Goal: Task Accomplishment & Management: Manage account settings

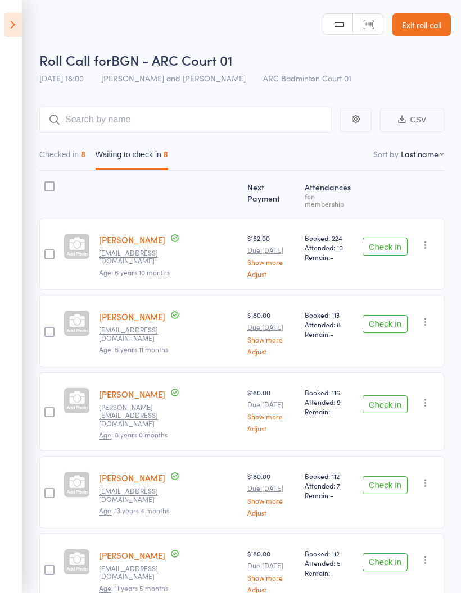
click at [15, 24] on icon at bounding box center [12, 25] width 17 height 24
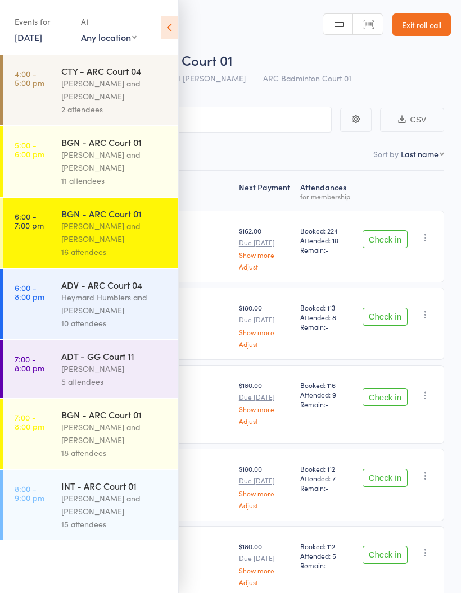
click at [84, 446] on div "Antonio Emanuel and Vinh Nguyen" at bounding box center [114, 434] width 107 height 26
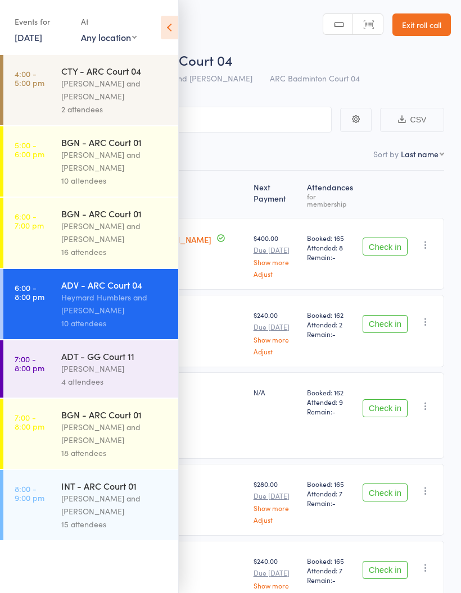
click at [89, 437] on div "[PERSON_NAME] and [PERSON_NAME]" at bounding box center [114, 434] width 107 height 26
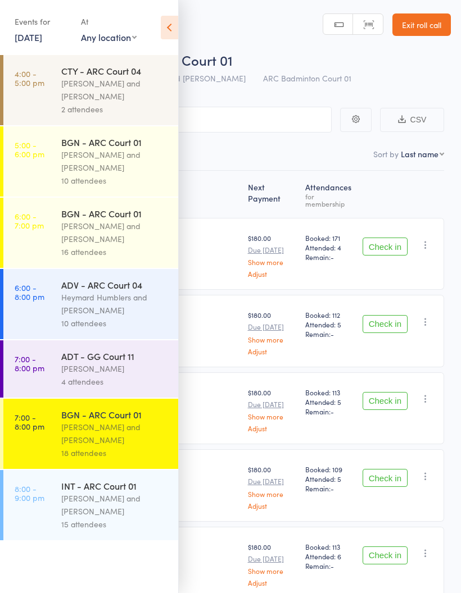
click at [167, 29] on icon at bounding box center [169, 28] width 17 height 24
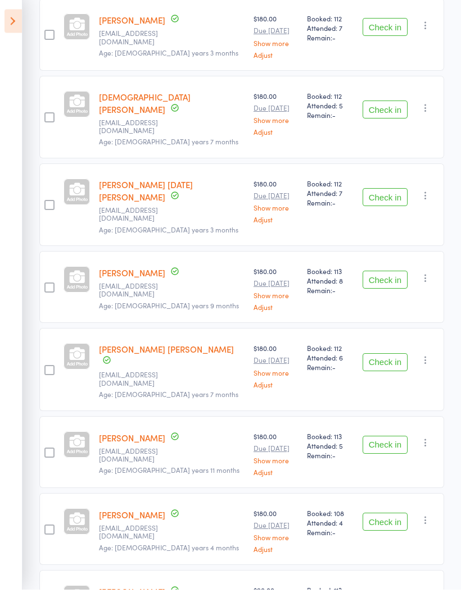
scroll to position [1005, 0]
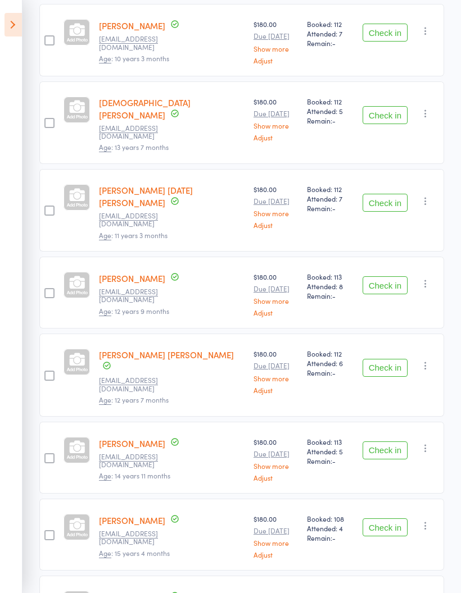
click at [386, 519] on button "Check in" at bounding box center [385, 528] width 45 height 18
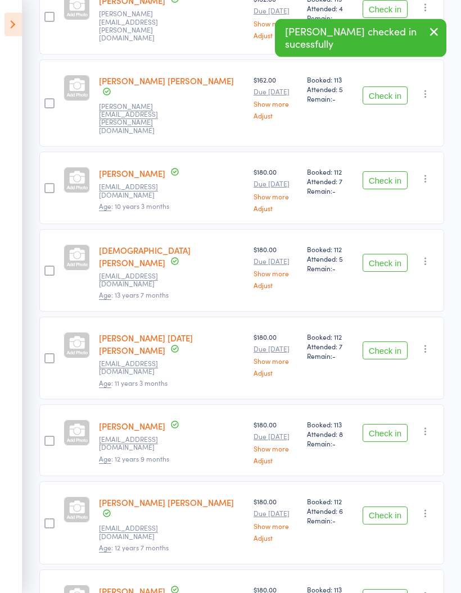
scroll to position [857, 0]
click at [389, 342] on button "Check in" at bounding box center [385, 351] width 45 height 18
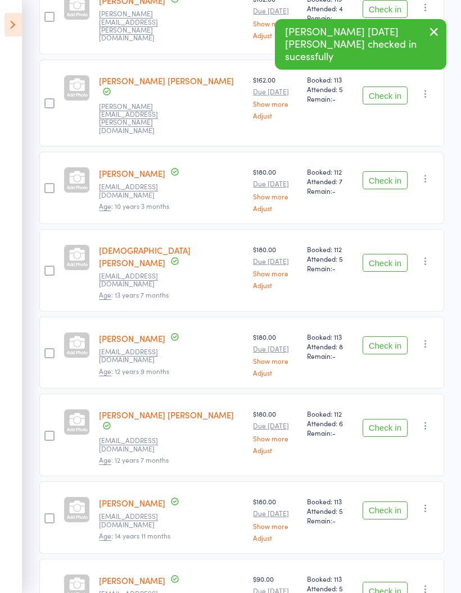
click at [387, 254] on button "Check in" at bounding box center [385, 263] width 45 height 18
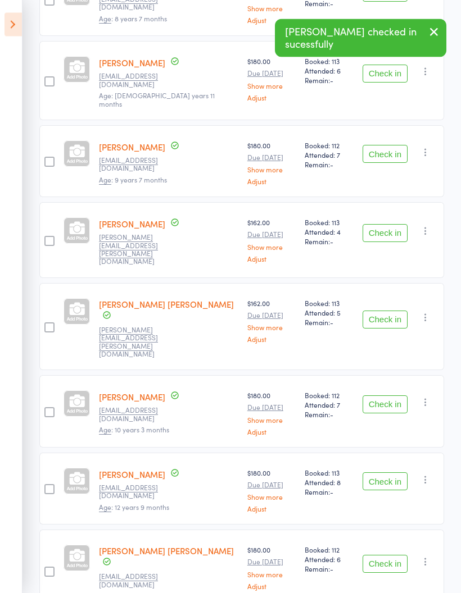
scroll to position [630, 0]
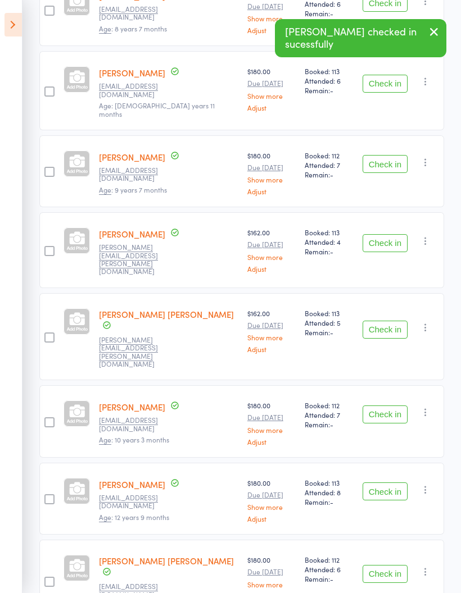
click at [389, 321] on button "Check in" at bounding box center [385, 330] width 45 height 18
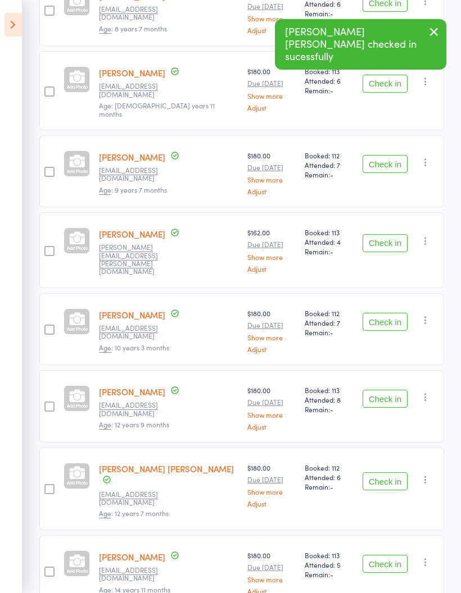
click at [383, 234] on button "Check in" at bounding box center [385, 243] width 45 height 18
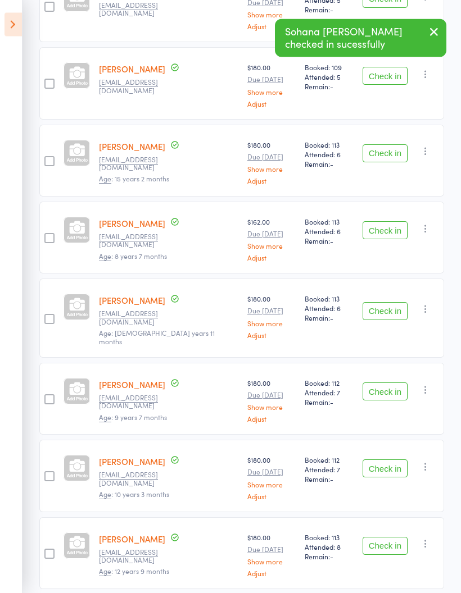
click at [389, 383] on button "Check in" at bounding box center [385, 392] width 45 height 18
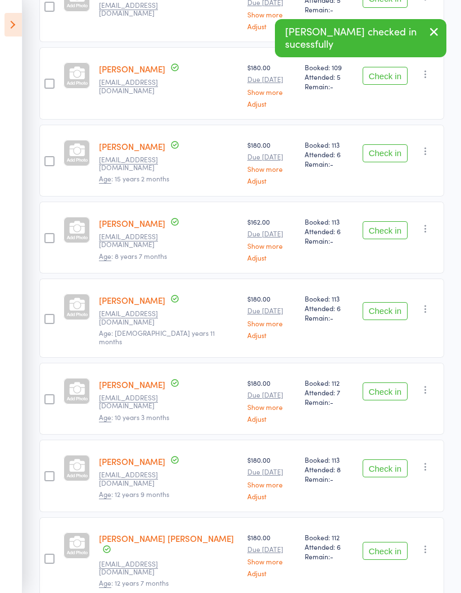
click at [388, 221] on button "Check in" at bounding box center [385, 230] width 45 height 18
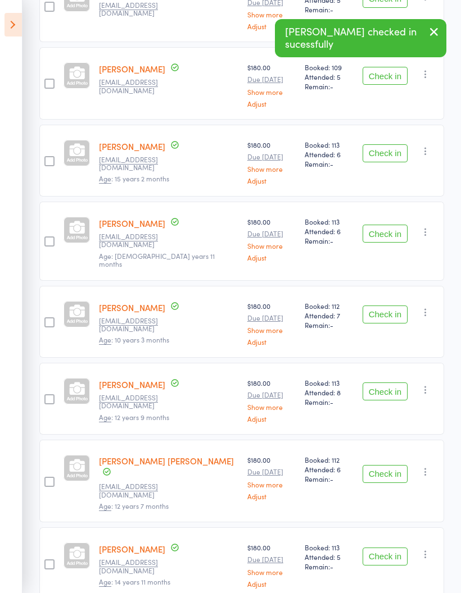
click at [384, 228] on button "Check in" at bounding box center [385, 234] width 45 height 18
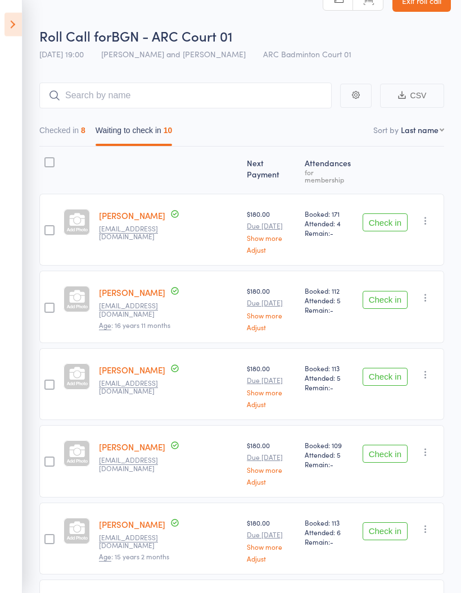
scroll to position [0, 0]
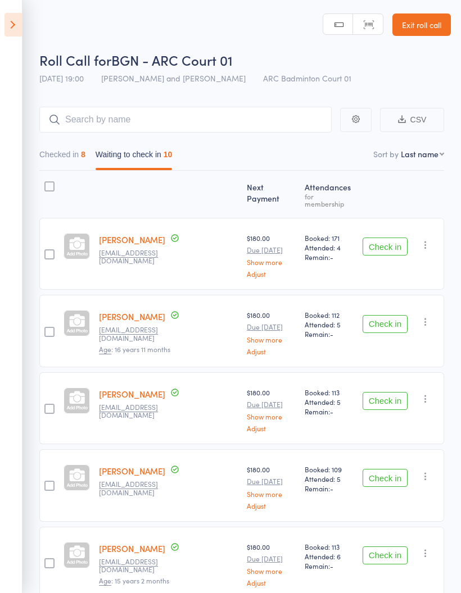
click at [388, 246] on button "Check in" at bounding box center [385, 247] width 45 height 18
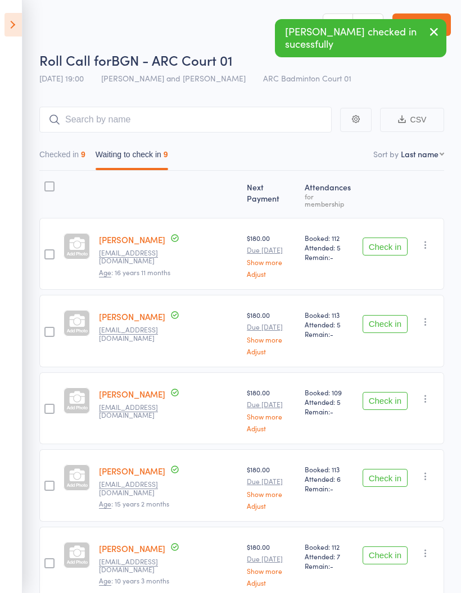
click at [62, 161] on button "Checked in 9" at bounding box center [62, 157] width 46 height 26
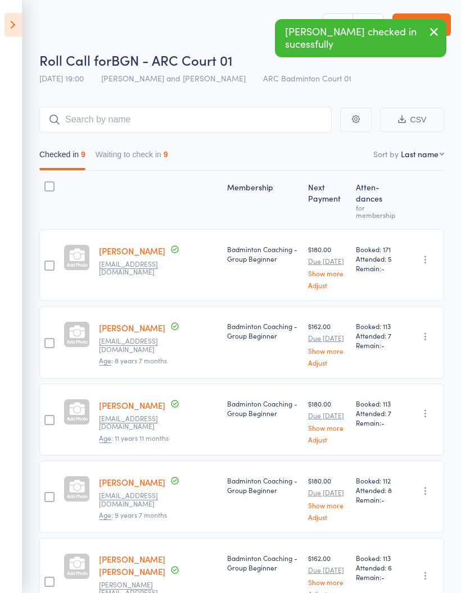
click at [431, 257] on icon "button" at bounding box center [425, 259] width 11 height 11
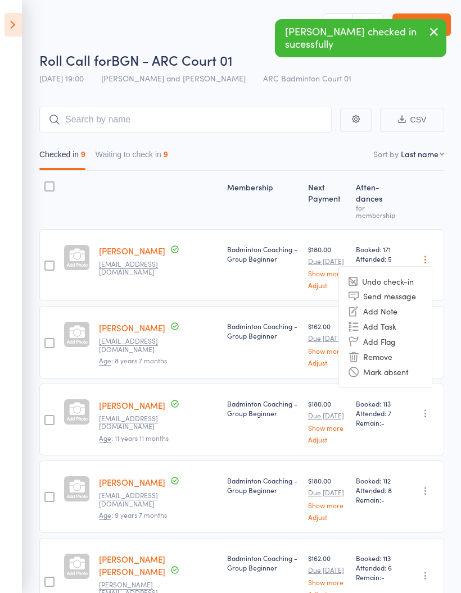
click at [412, 282] on li "Undo check-in" at bounding box center [385, 282] width 93 height 14
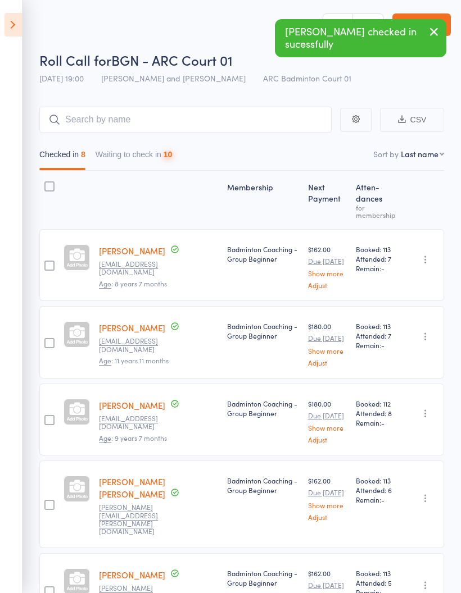
click at [128, 153] on button "Waiting to check in 10" at bounding box center [134, 157] width 77 height 26
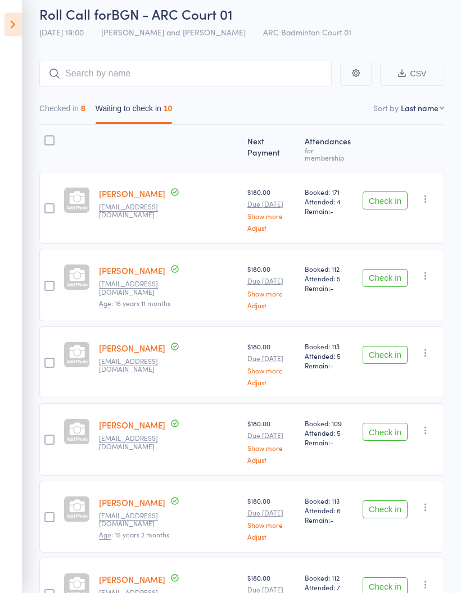
scroll to position [46, 0]
click at [391, 354] on button "Check in" at bounding box center [385, 355] width 45 height 18
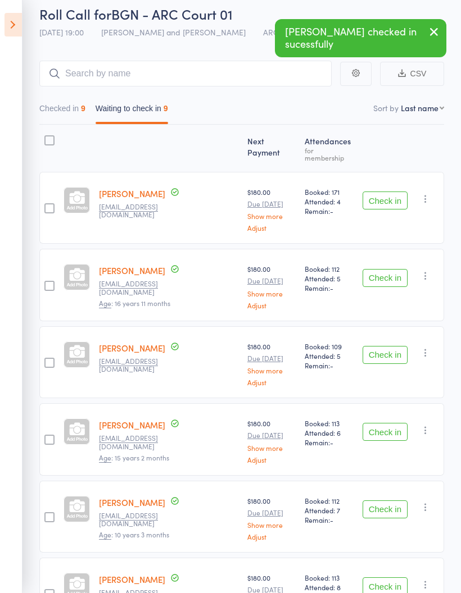
click at [392, 347] on button "Check in" at bounding box center [385, 355] width 45 height 18
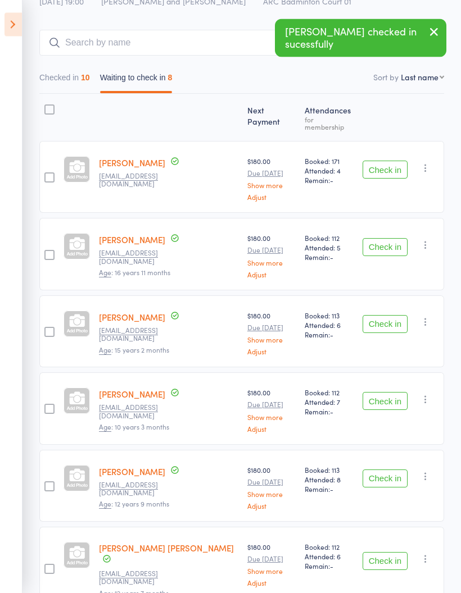
scroll to position [77, 0]
click at [395, 321] on button "Check in" at bounding box center [385, 324] width 45 height 18
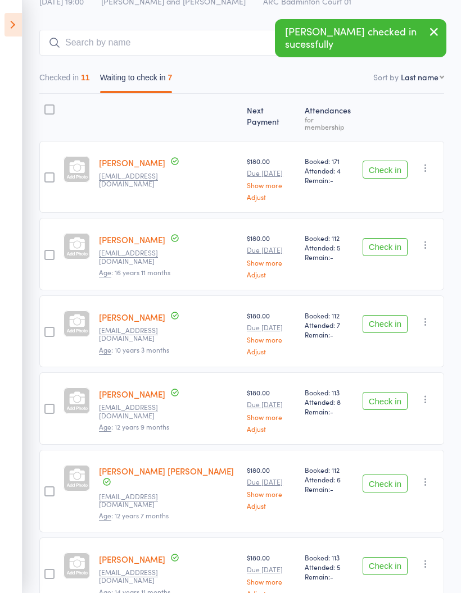
click at [393, 318] on button "Check in" at bounding box center [385, 324] width 45 height 18
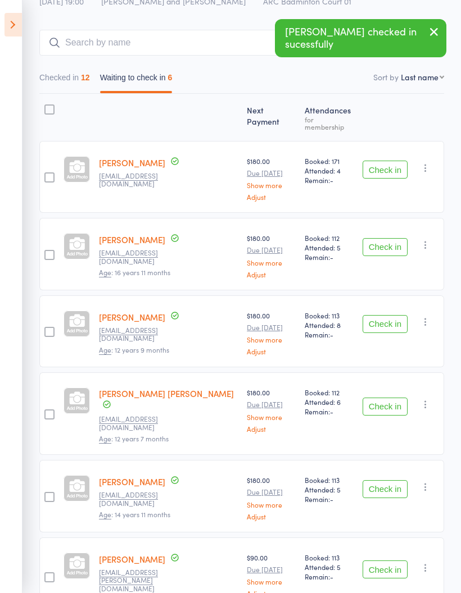
click at [389, 321] on button "Check in" at bounding box center [385, 324] width 45 height 18
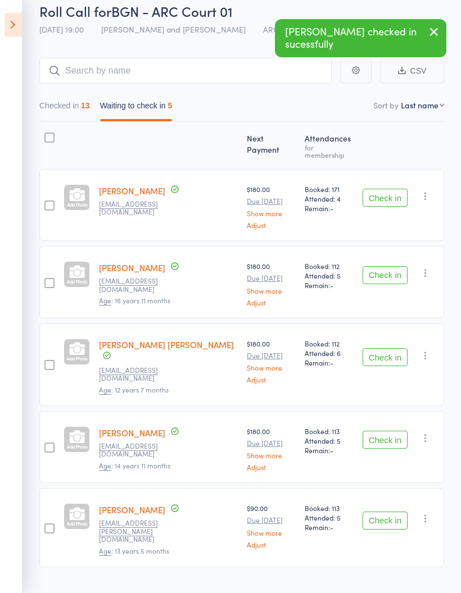
click at [383, 348] on button "Check in" at bounding box center [385, 357] width 45 height 18
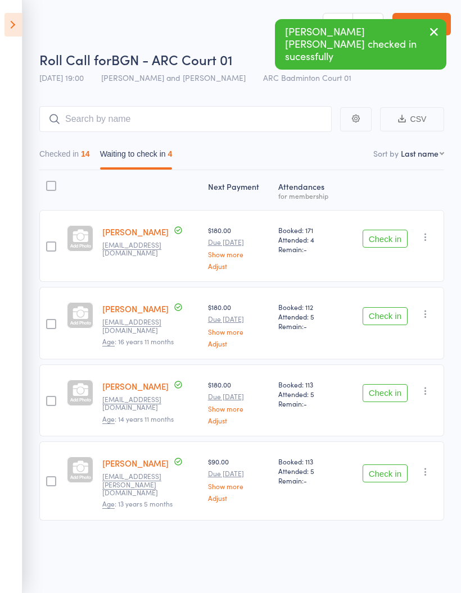
click at [389, 390] on button "Check in" at bounding box center [385, 393] width 45 height 18
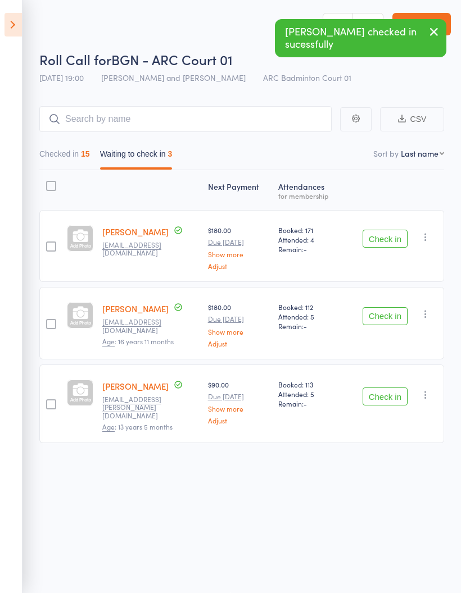
click at [64, 156] on button "Checked in 15" at bounding box center [64, 157] width 51 height 26
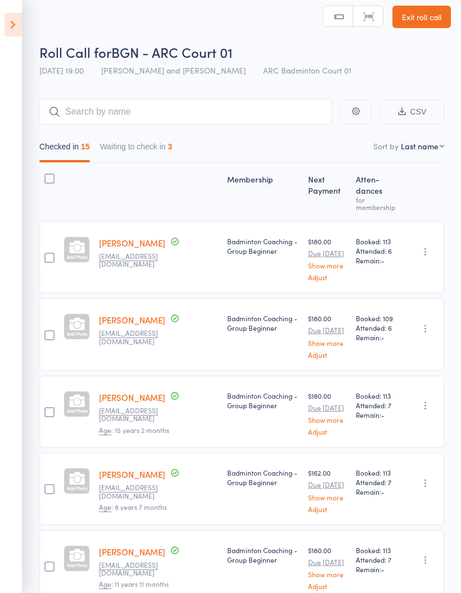
click at [19, 19] on icon at bounding box center [12, 25] width 17 height 24
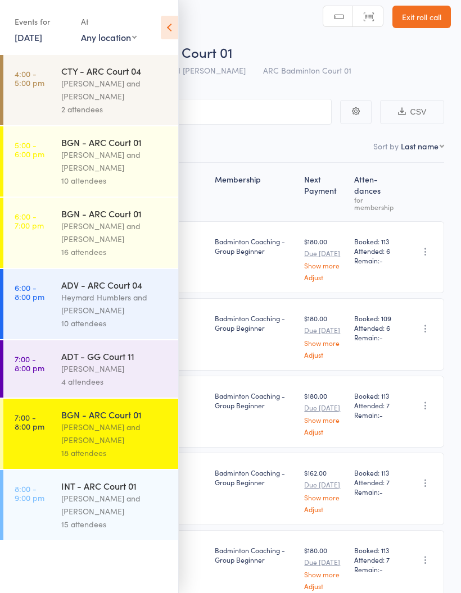
click at [97, 231] on div "[PERSON_NAME] and [PERSON_NAME]" at bounding box center [114, 233] width 107 height 26
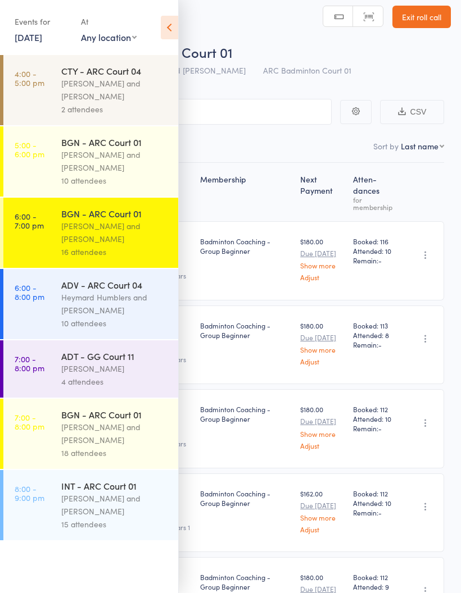
click at [172, 21] on icon at bounding box center [169, 28] width 17 height 24
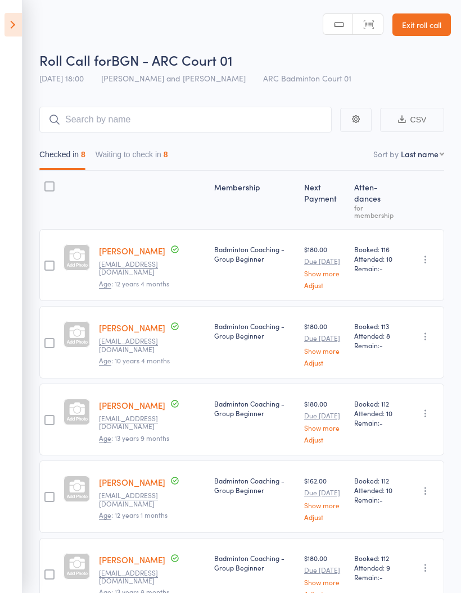
click at [141, 159] on button "Waiting to check in 8" at bounding box center [132, 157] width 73 height 26
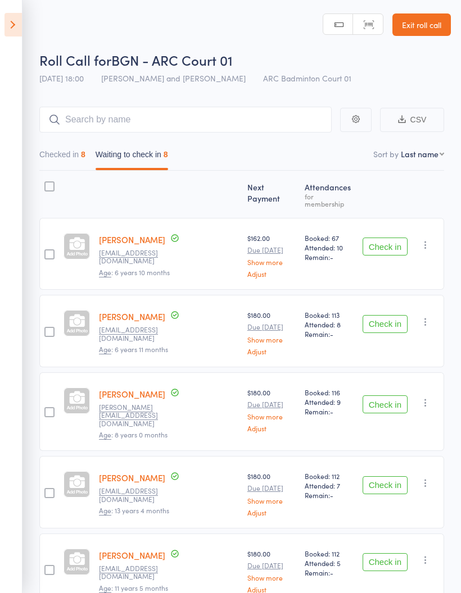
click at [392, 245] on button "Check in" at bounding box center [385, 247] width 45 height 18
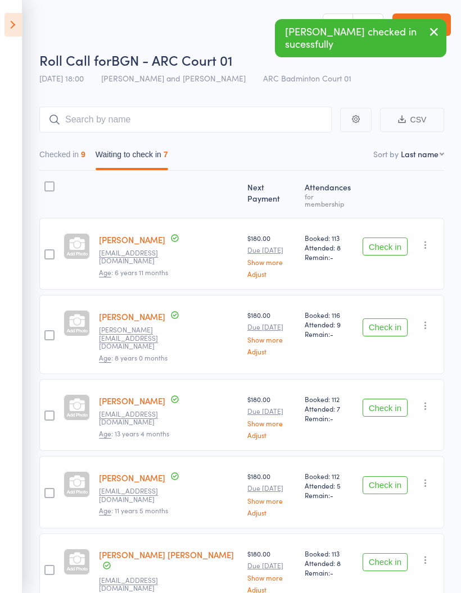
click at [395, 247] on button "Check in" at bounding box center [385, 247] width 45 height 18
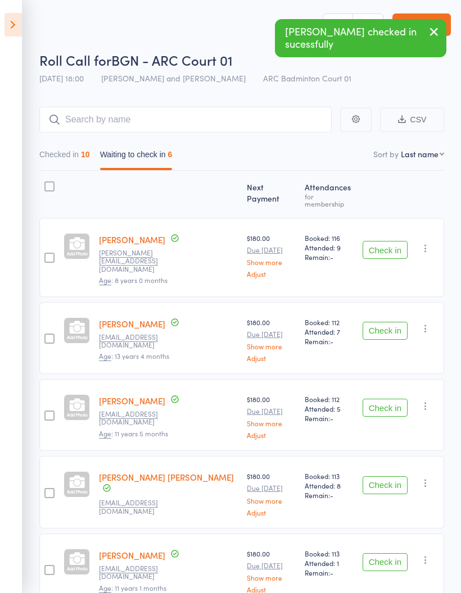
click at [401, 242] on button "Check in" at bounding box center [385, 250] width 45 height 18
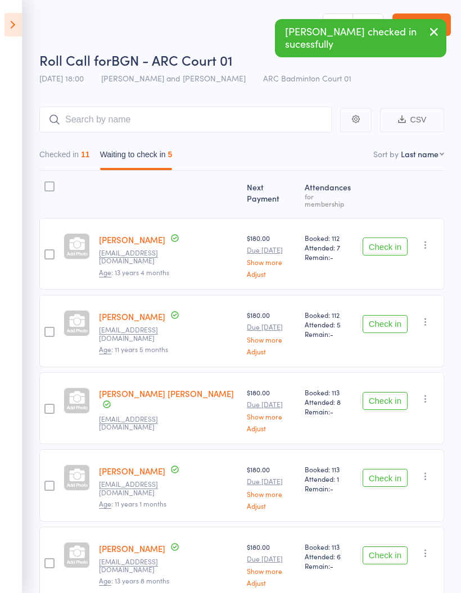
click at [395, 243] on button "Check in" at bounding box center [385, 247] width 45 height 18
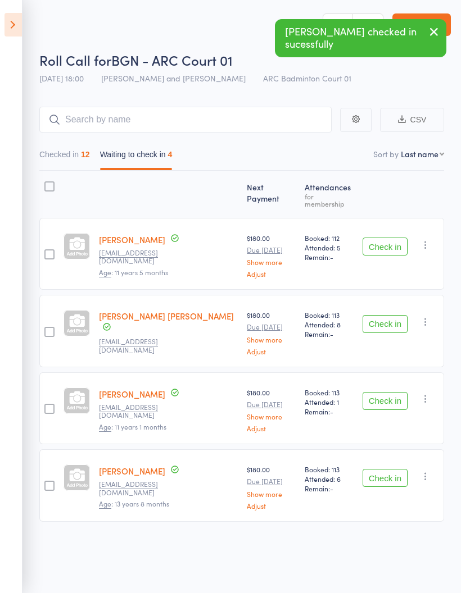
click at [396, 238] on button "Check in" at bounding box center [385, 247] width 45 height 18
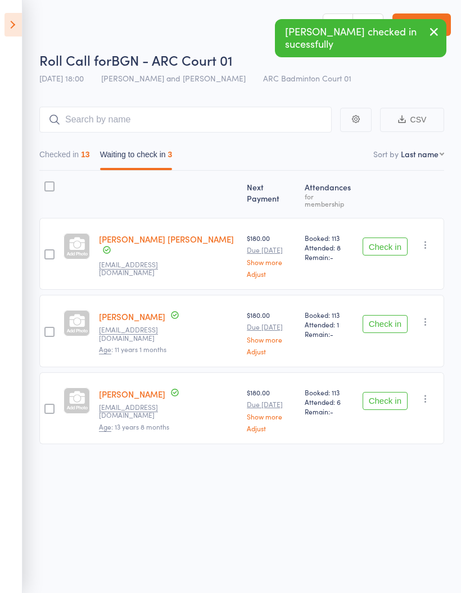
click at [391, 393] on button "Check in" at bounding box center [385, 401] width 45 height 18
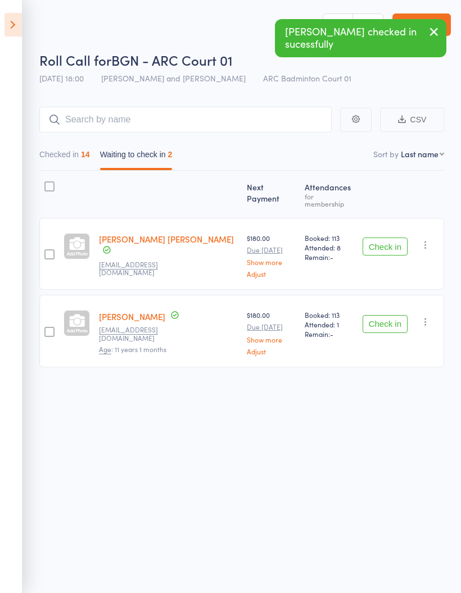
click at [57, 156] on button "Checked in 14" at bounding box center [64, 157] width 51 height 26
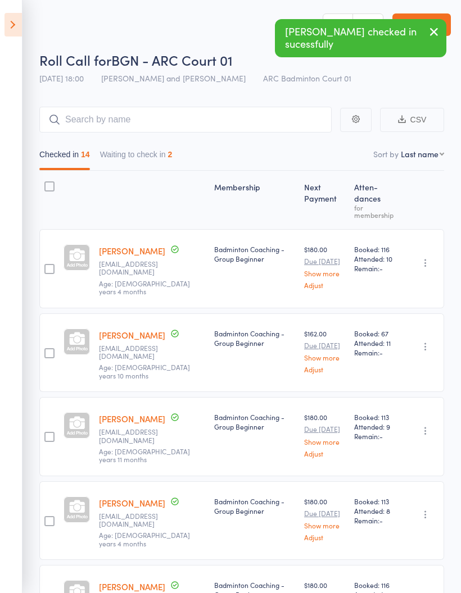
click at [136, 159] on button "Waiting to check in 2" at bounding box center [136, 157] width 73 height 26
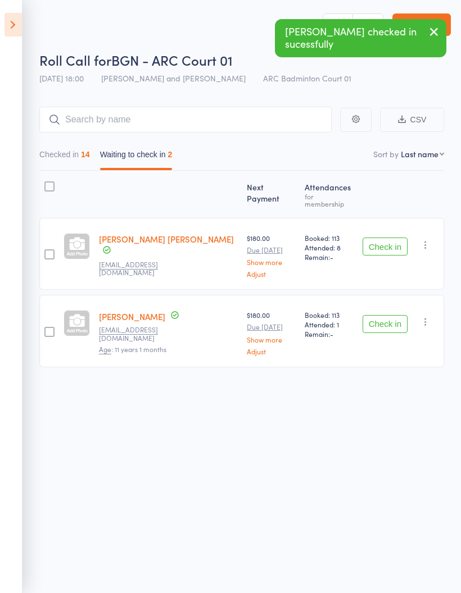
click at [67, 164] on button "Checked in 14" at bounding box center [64, 157] width 51 height 26
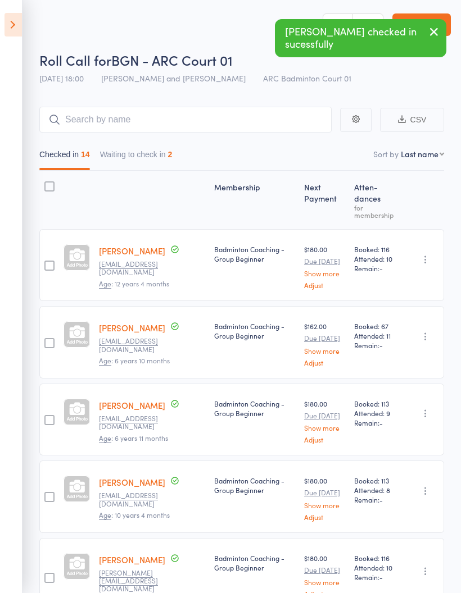
click at [11, 23] on icon at bounding box center [12, 25] width 17 height 24
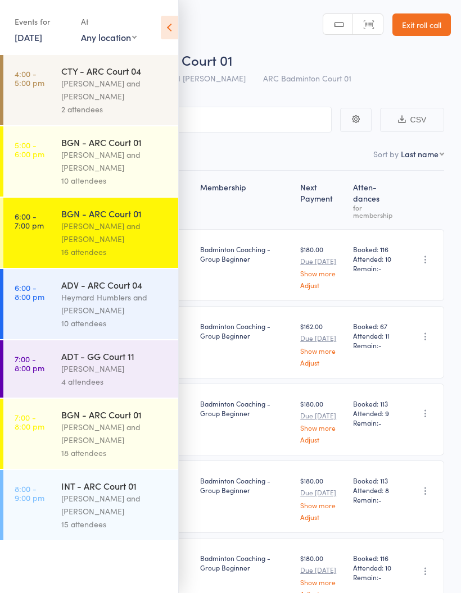
click at [85, 307] on div "Heymard Humblers and [PERSON_NAME]" at bounding box center [114, 304] width 107 height 26
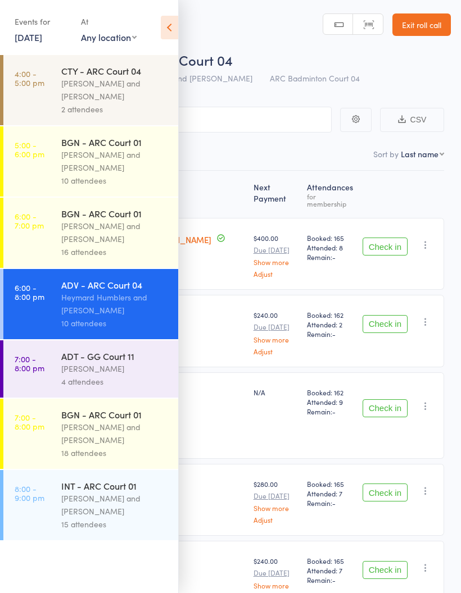
click at [171, 29] on icon at bounding box center [169, 28] width 17 height 24
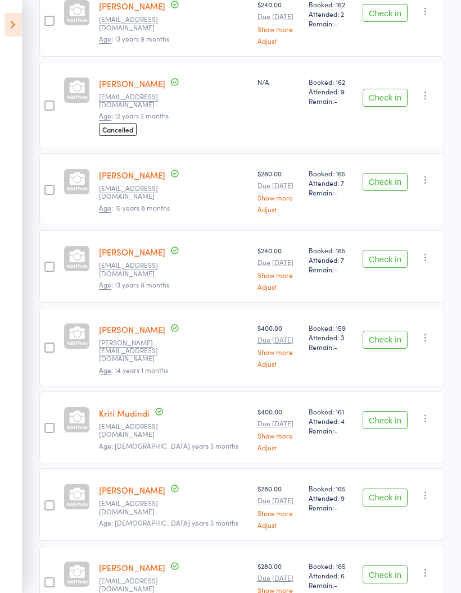
scroll to position [396, 0]
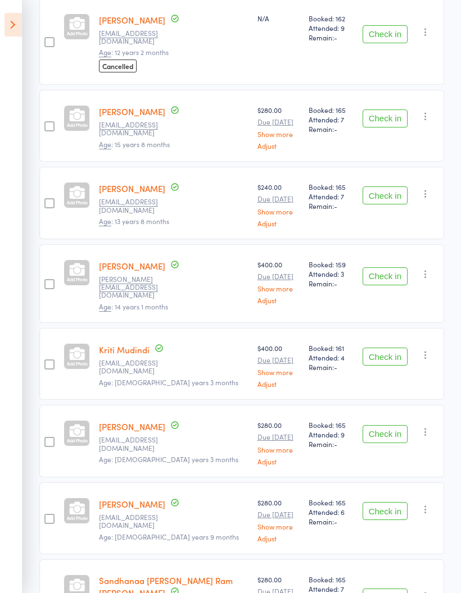
click at [393, 589] on button "Check in" at bounding box center [385, 598] width 45 height 18
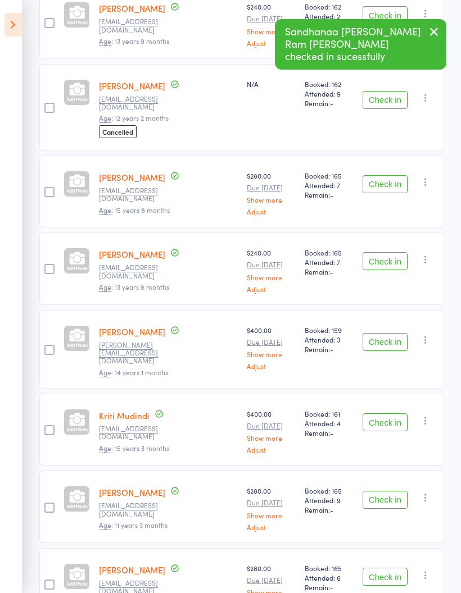
click at [394, 491] on button "Check in" at bounding box center [385, 500] width 45 height 18
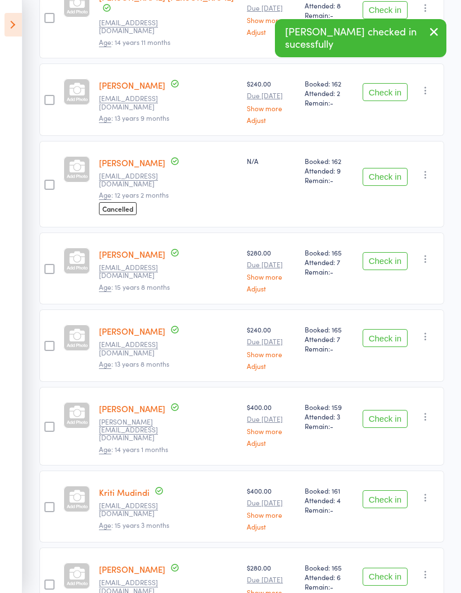
click at [393, 410] on button "Check in" at bounding box center [385, 419] width 45 height 18
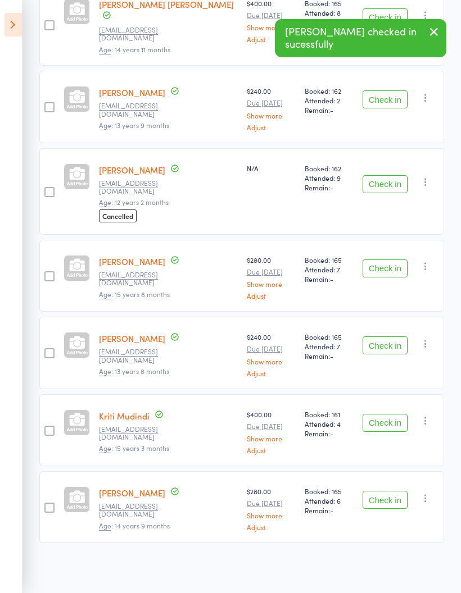
scroll to position [165, 0]
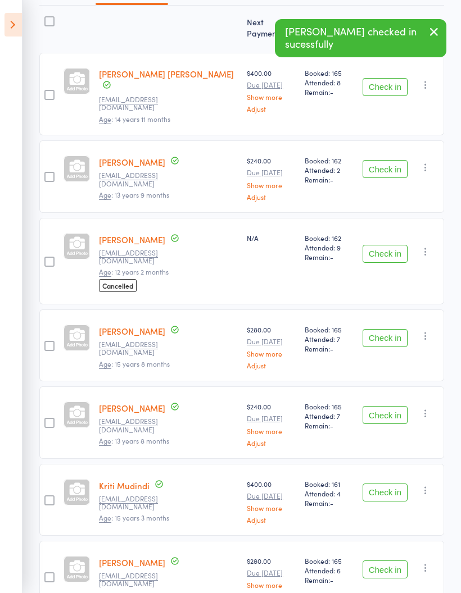
click at [390, 484] on button "Check in" at bounding box center [385, 493] width 45 height 18
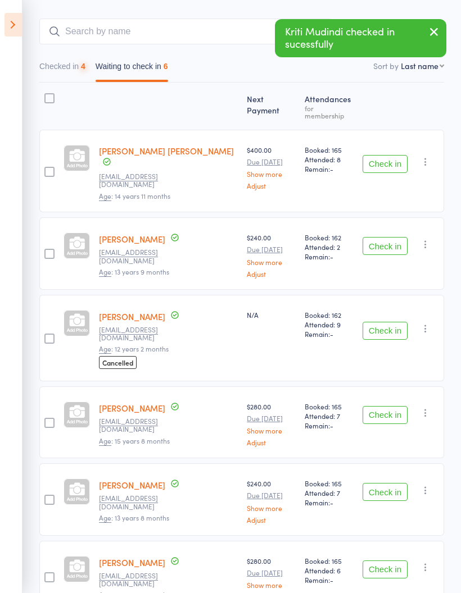
click at [389, 483] on button "Check in" at bounding box center [385, 492] width 45 height 18
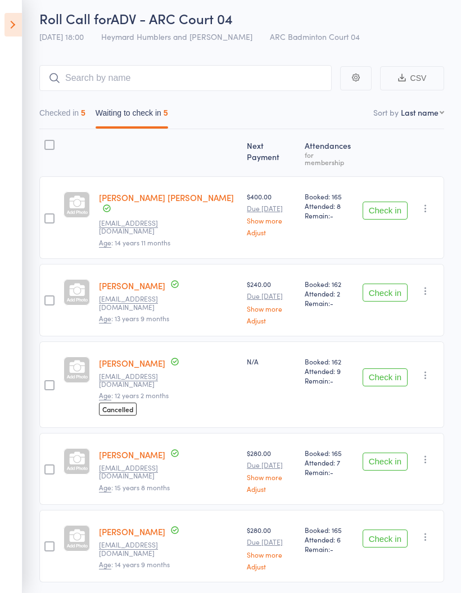
scroll to position [56, 0]
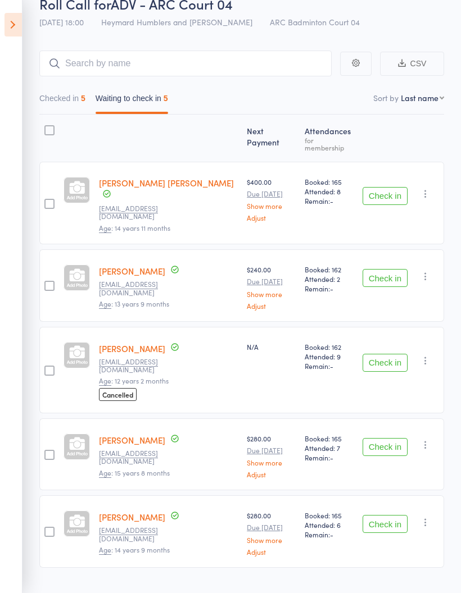
click at [397, 438] on button "Check in" at bounding box center [385, 447] width 45 height 18
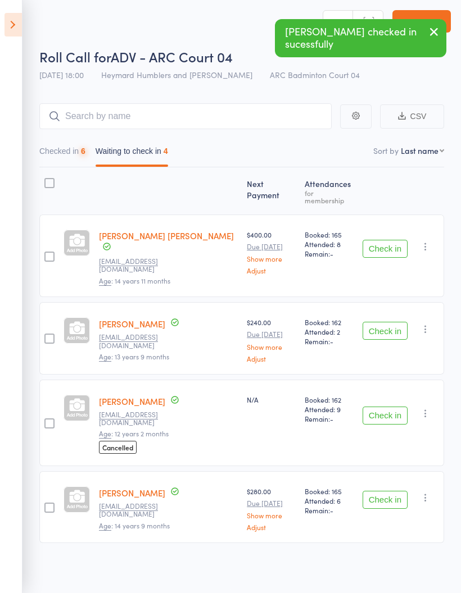
scroll to position [8, 0]
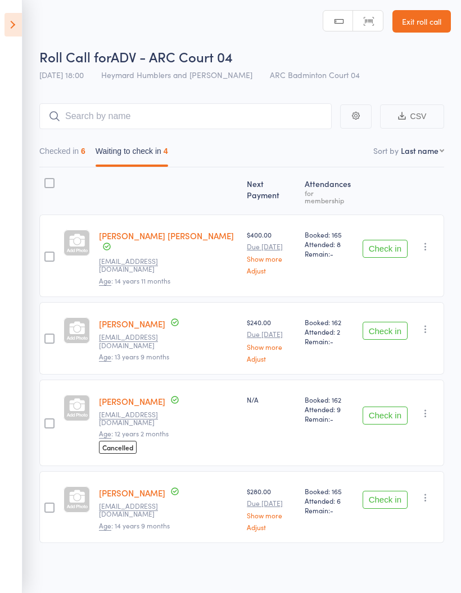
click at [389, 407] on button "Check in" at bounding box center [385, 416] width 45 height 18
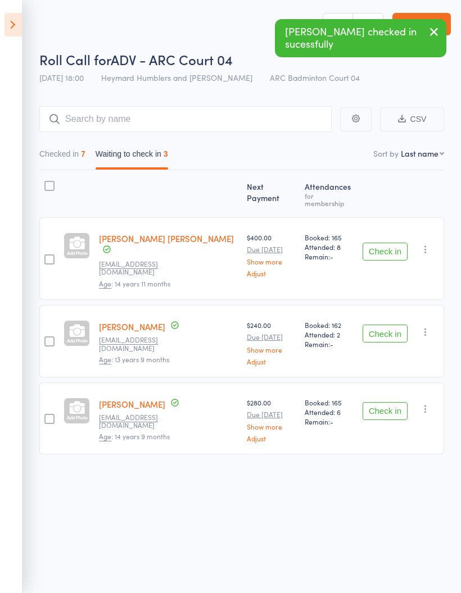
click at [388, 402] on button "Check in" at bounding box center [385, 411] width 45 height 18
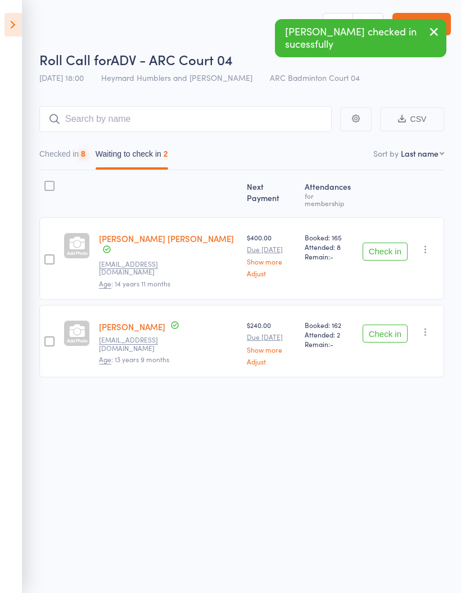
click at [61, 152] on button "Checked in 8" at bounding box center [62, 157] width 46 height 26
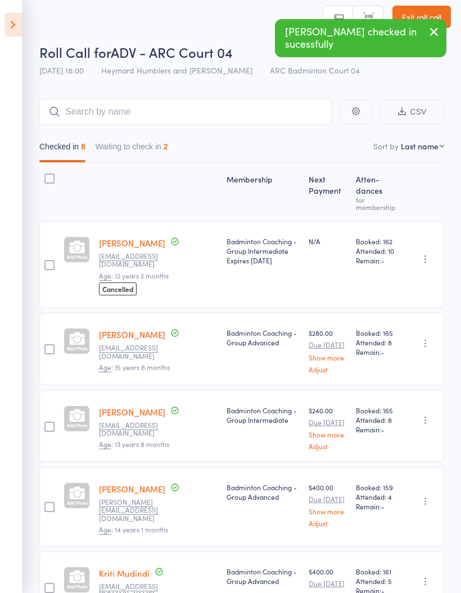
click at [141, 152] on button "Waiting to check in 2" at bounding box center [132, 150] width 73 height 26
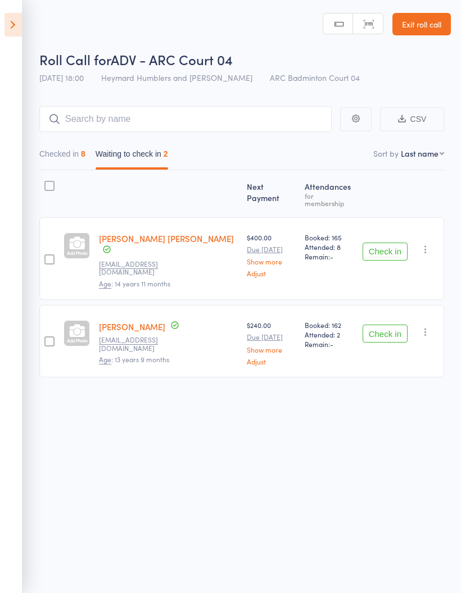
click at [67, 152] on button "Checked in 8" at bounding box center [62, 157] width 46 height 26
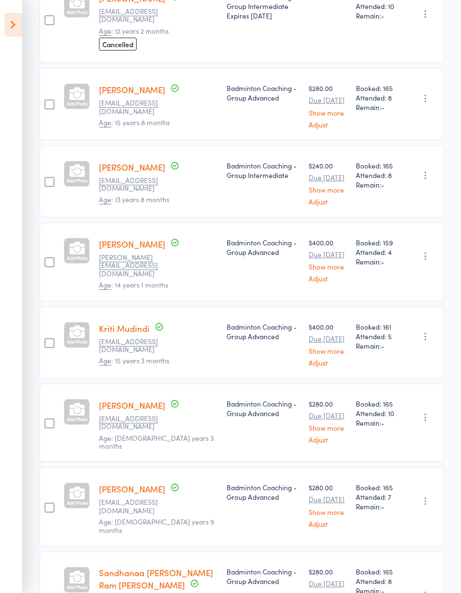
scroll to position [253, 0]
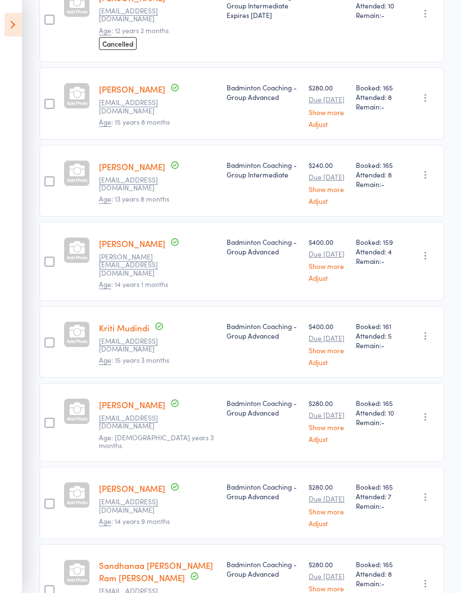
click at [425, 250] on icon "button" at bounding box center [425, 255] width 11 height 11
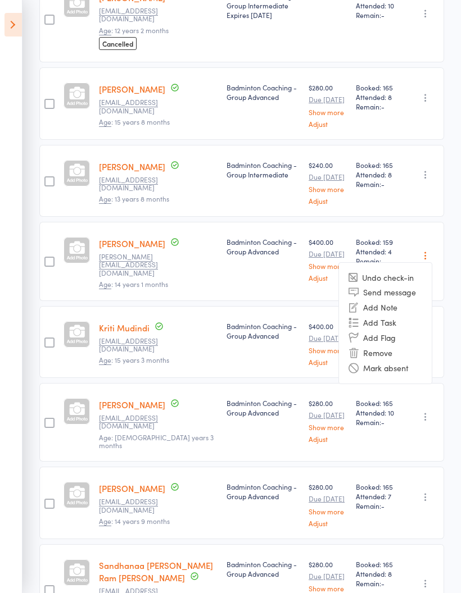
click at [412, 271] on li "Undo check-in" at bounding box center [385, 278] width 93 height 14
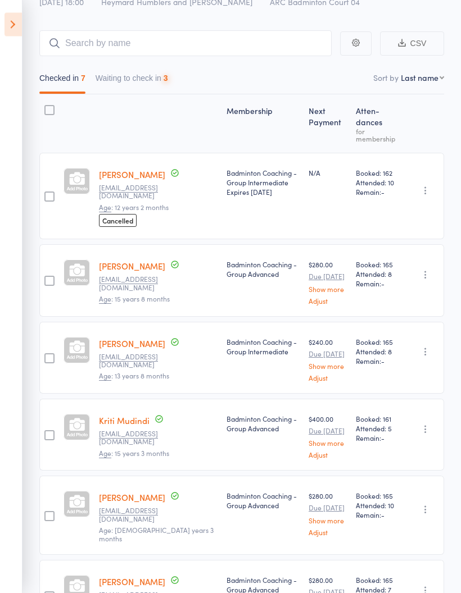
scroll to position [0, 0]
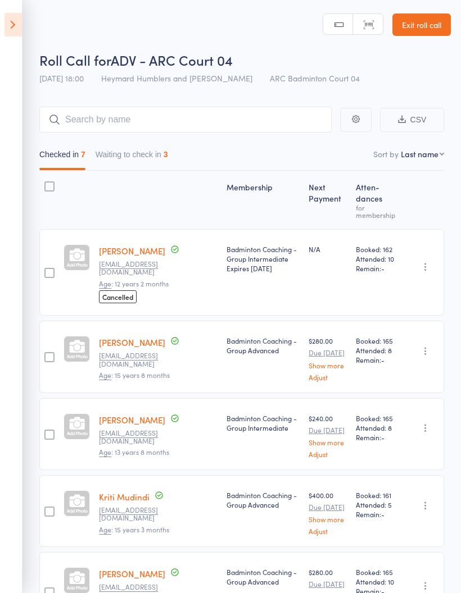
click at [143, 162] on button "Waiting to check in 3" at bounding box center [132, 157] width 73 height 26
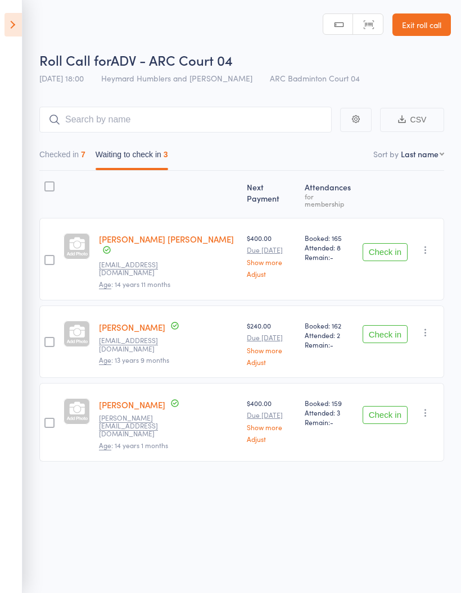
click at [55, 146] on button "Checked in 7" at bounding box center [62, 157] width 46 height 26
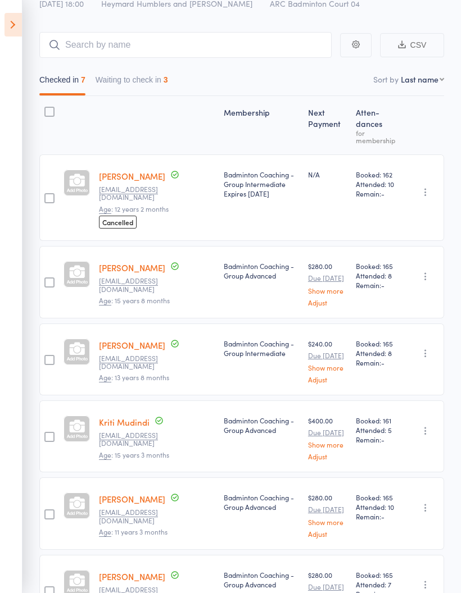
scroll to position [69, 0]
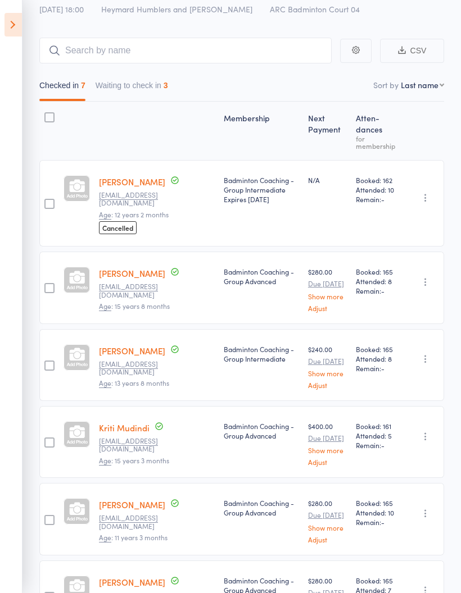
click at [130, 182] on link "[PERSON_NAME]" at bounding box center [132, 182] width 66 height 12
click at [123, 90] on button "Waiting to check in 3" at bounding box center [132, 88] width 73 height 26
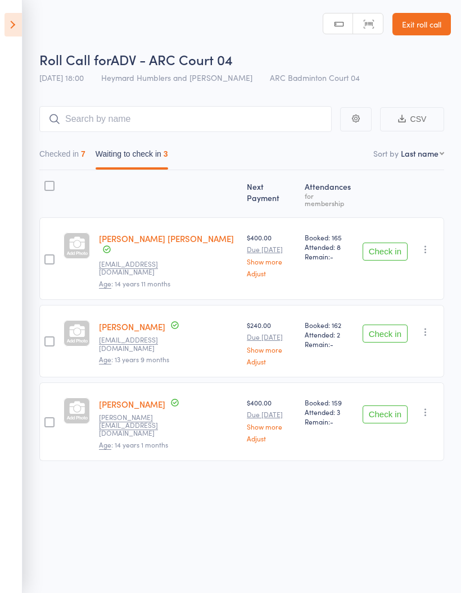
click at [427, 244] on icon "button" at bounding box center [425, 249] width 11 height 11
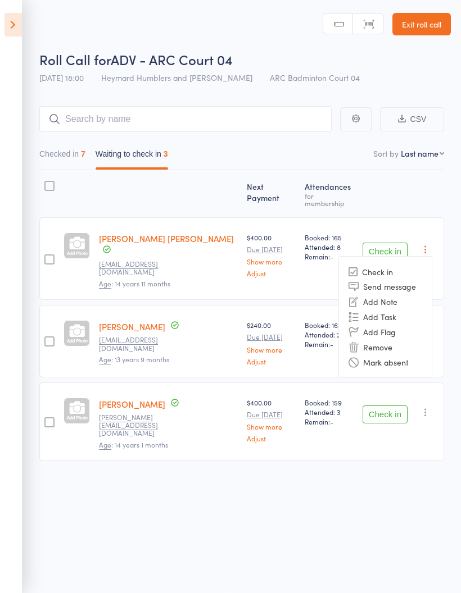
click at [419, 355] on li "Mark absent" at bounding box center [385, 362] width 93 height 15
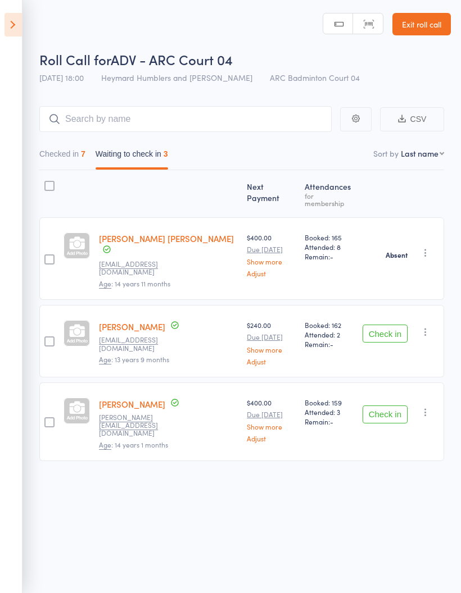
click at [429, 327] on icon "button" at bounding box center [425, 332] width 11 height 11
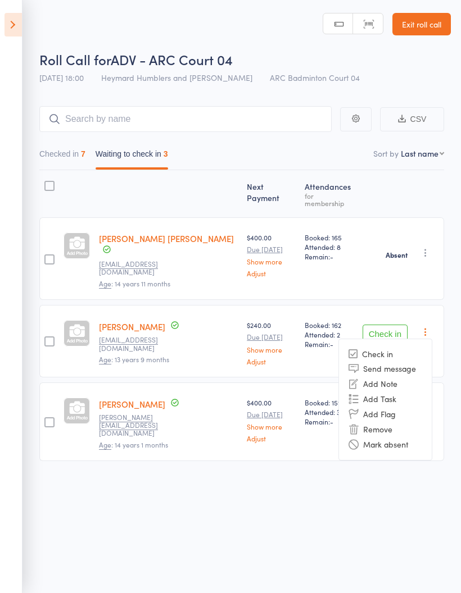
click at [411, 437] on li "Mark absent" at bounding box center [385, 444] width 93 height 15
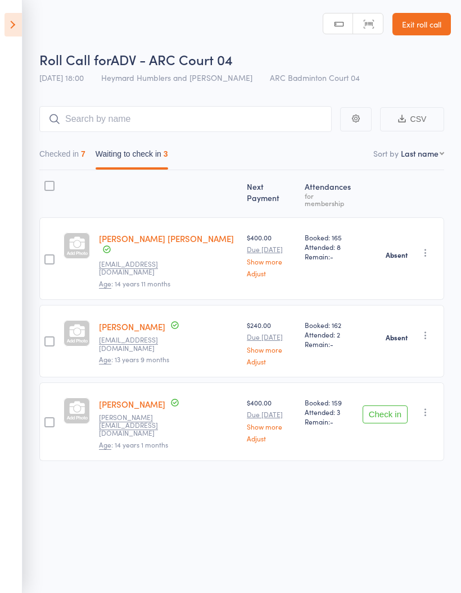
click at [431, 407] on icon "button" at bounding box center [425, 412] width 11 height 11
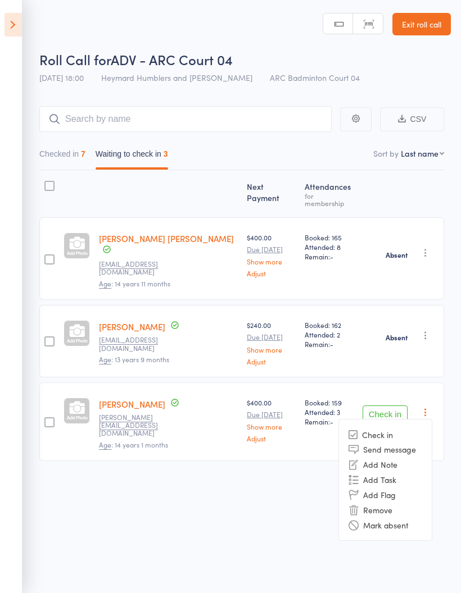
click at [419, 518] on li "Mark absent" at bounding box center [385, 525] width 93 height 15
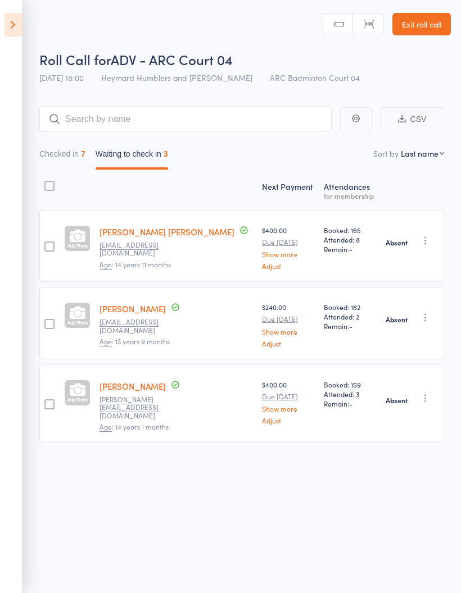
click at [65, 144] on button "Checked in 7" at bounding box center [62, 157] width 46 height 26
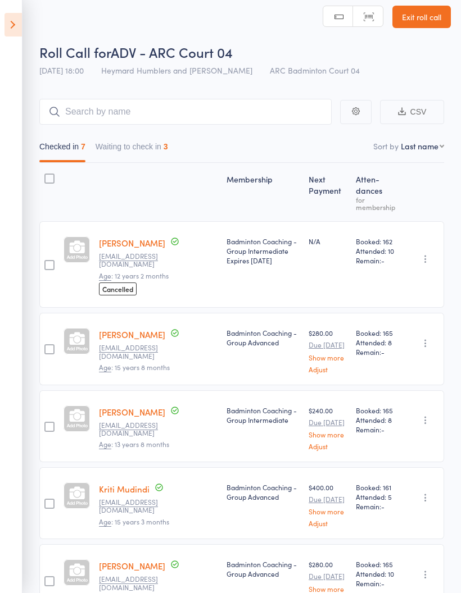
click at [137, 151] on button "Waiting to check in 3" at bounding box center [132, 150] width 73 height 26
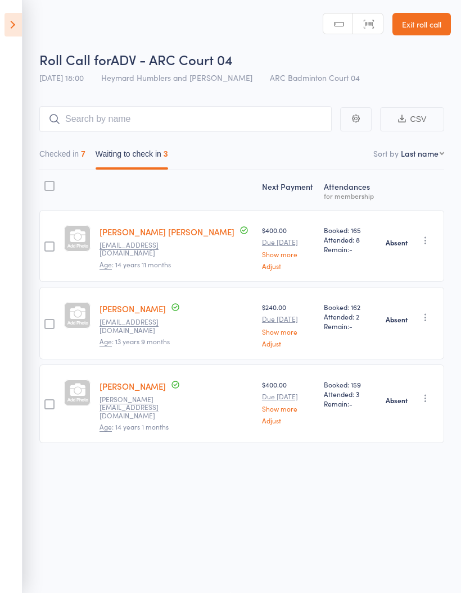
click at [6, 21] on icon at bounding box center [12, 25] width 17 height 24
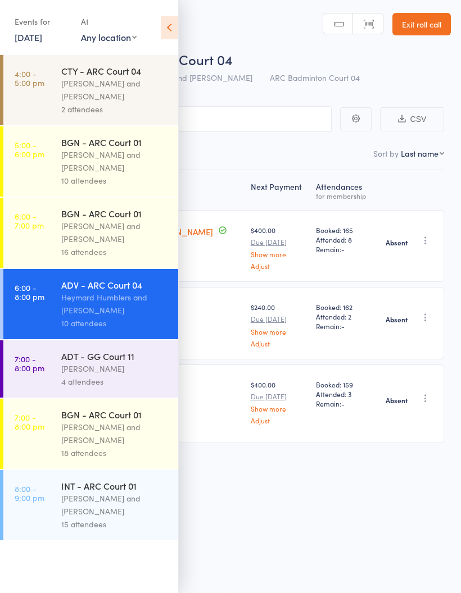
click at [81, 233] on div "[PERSON_NAME] and [PERSON_NAME]" at bounding box center [114, 233] width 107 height 26
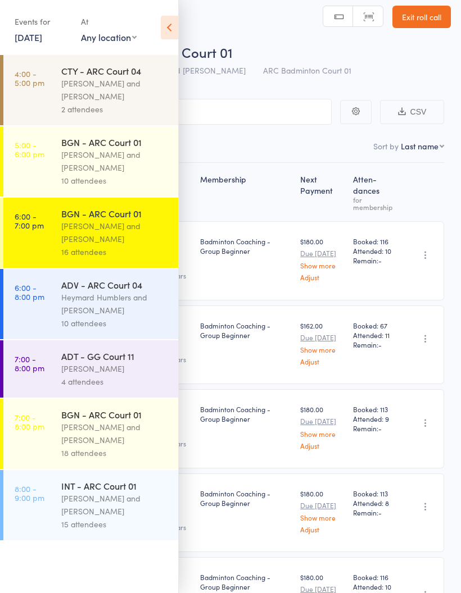
click at [161, 24] on icon at bounding box center [169, 28] width 17 height 24
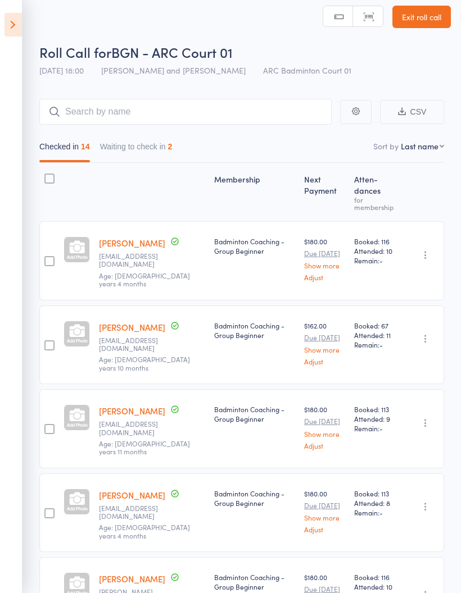
click at [152, 152] on button "Waiting to check in 2" at bounding box center [136, 150] width 73 height 26
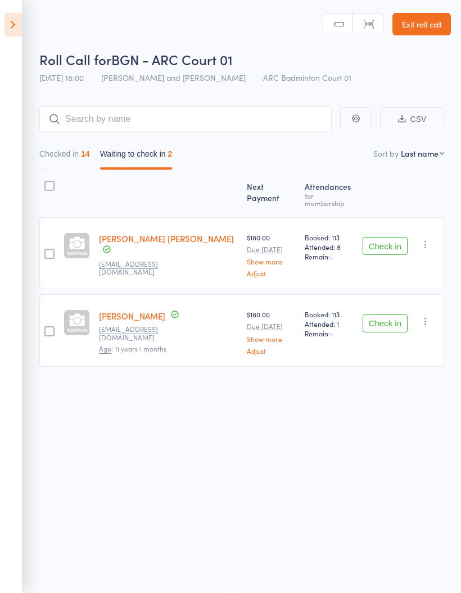
click at [429, 239] on icon "button" at bounding box center [425, 244] width 11 height 11
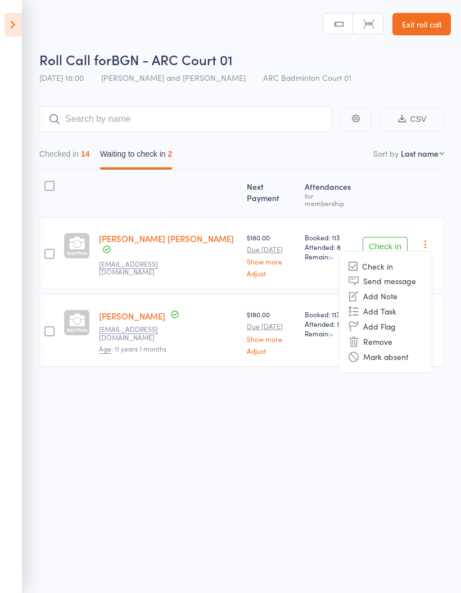
click at [420, 350] on li "Mark absent" at bounding box center [385, 357] width 93 height 15
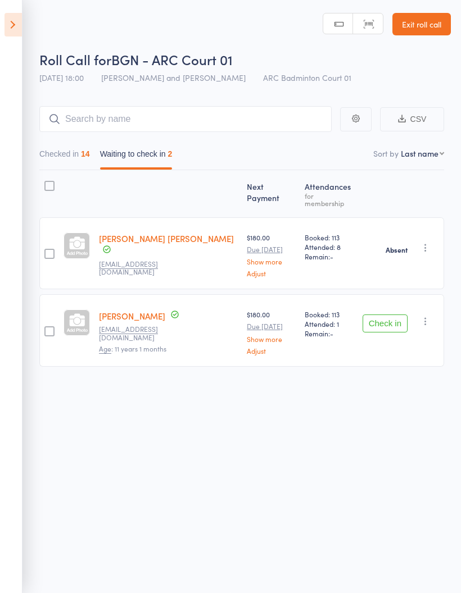
click at [429, 316] on icon "button" at bounding box center [425, 321] width 11 height 11
click at [420, 427] on li "Mark absent" at bounding box center [385, 434] width 93 height 15
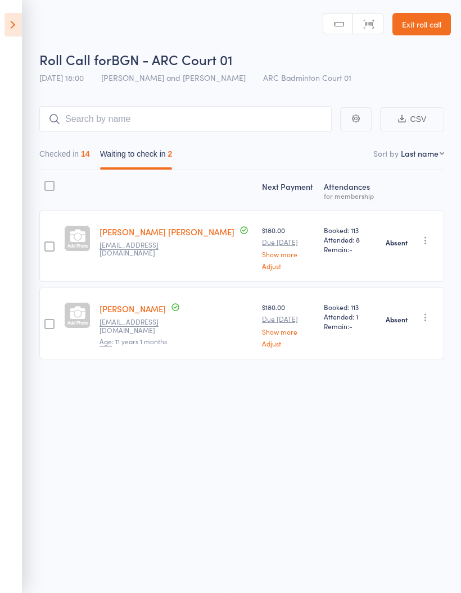
click at [7, 17] on icon at bounding box center [12, 25] width 17 height 24
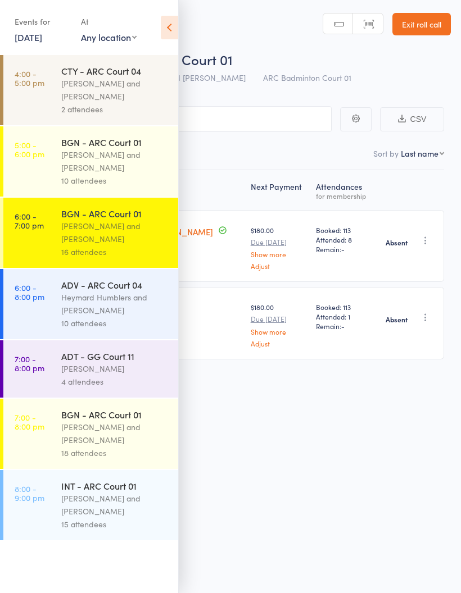
click at [67, 158] on div "[PERSON_NAME] and [PERSON_NAME]" at bounding box center [114, 161] width 107 height 26
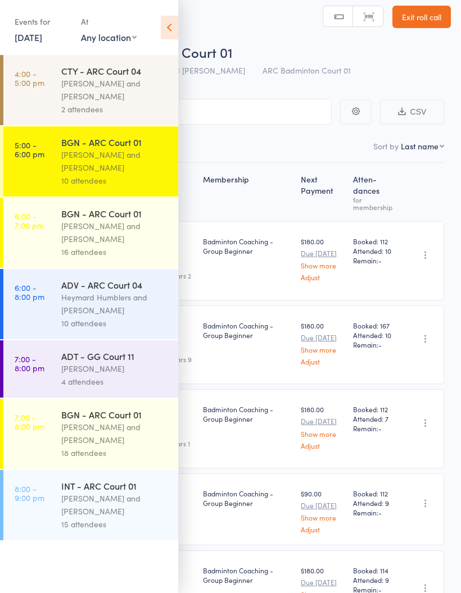
click at [157, 24] on div "Events for [DATE] [DATE] [DATE] Sun Mon Tue Wed Thu Fri Sat 36 31 01 02 03 04 0…" at bounding box center [89, 28] width 178 height 57
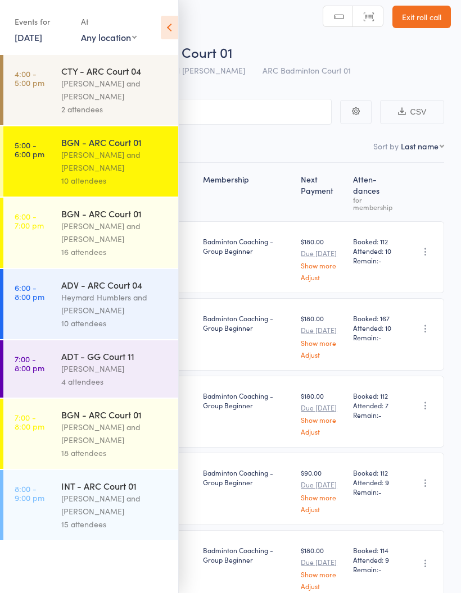
click at [171, 29] on icon at bounding box center [169, 28] width 17 height 24
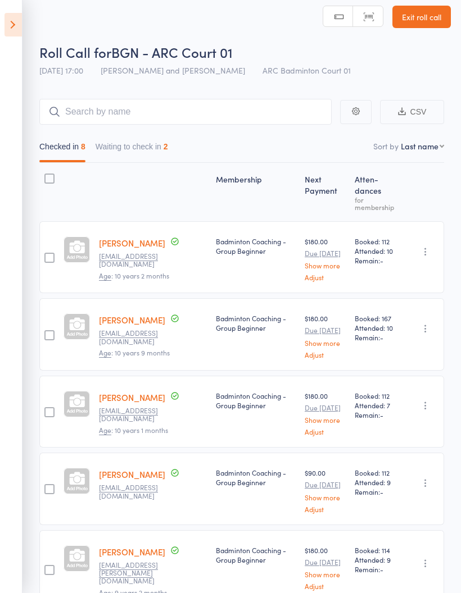
click at [137, 146] on button "Waiting to check in 2" at bounding box center [132, 150] width 73 height 26
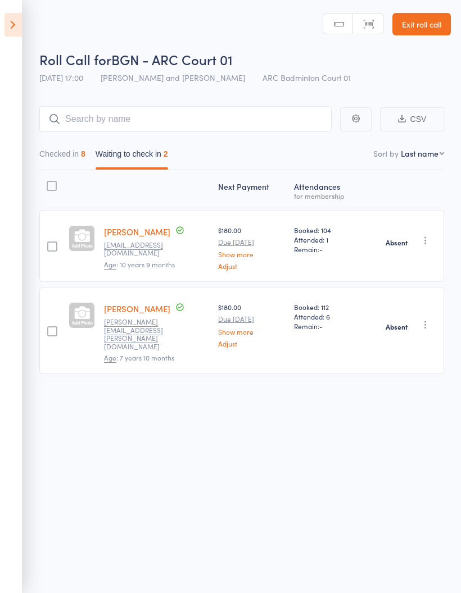
click at [53, 152] on button "Checked in 8" at bounding box center [62, 157] width 46 height 26
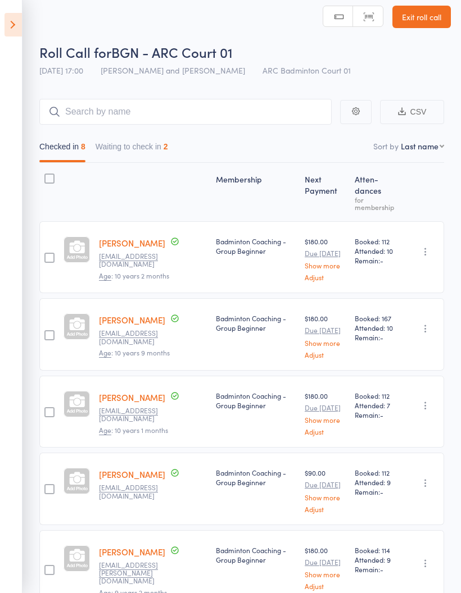
click at [14, 29] on icon at bounding box center [12, 25] width 17 height 24
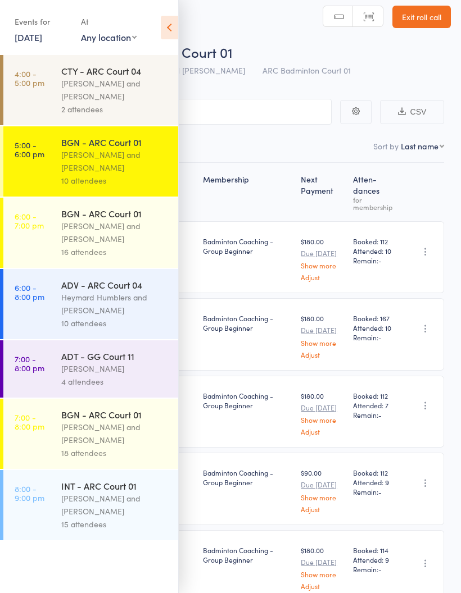
click at [75, 80] on div "[PERSON_NAME] and [PERSON_NAME]" at bounding box center [114, 90] width 107 height 26
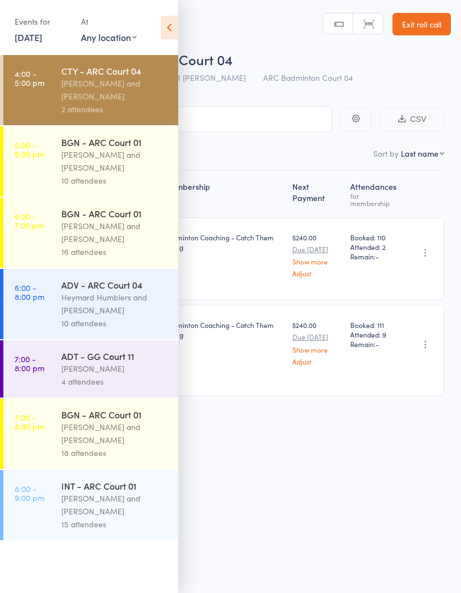
click at [165, 30] on icon at bounding box center [169, 28] width 17 height 24
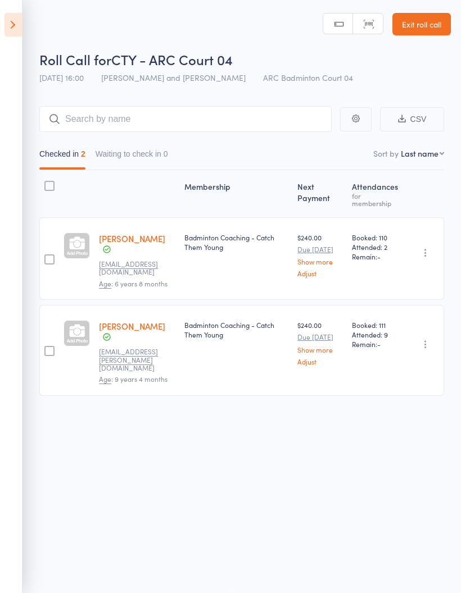
click at [143, 151] on button "Waiting to check in 0" at bounding box center [132, 157] width 73 height 26
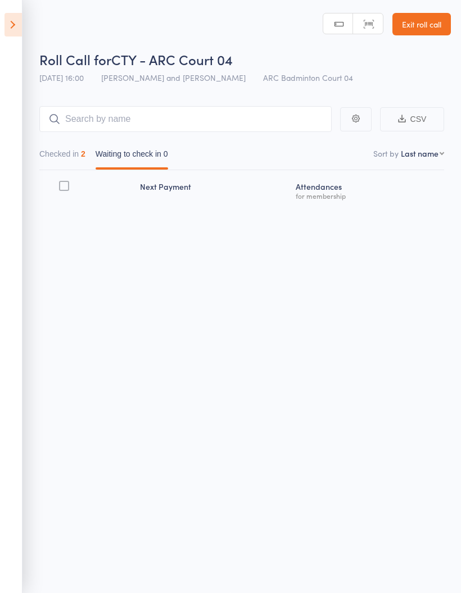
click at [64, 151] on button "Checked in 2" at bounding box center [62, 157] width 46 height 26
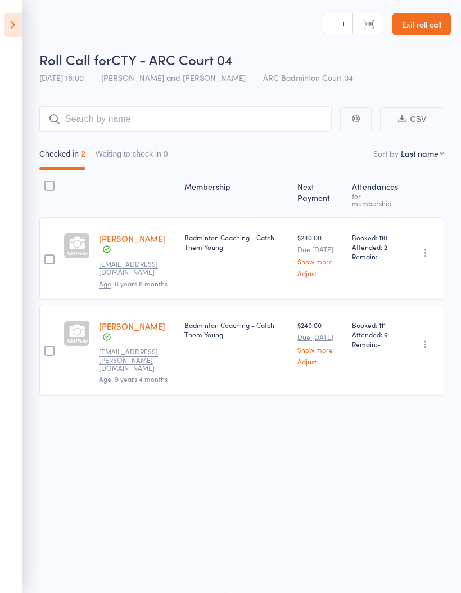
click at [16, 36] on icon at bounding box center [12, 25] width 17 height 24
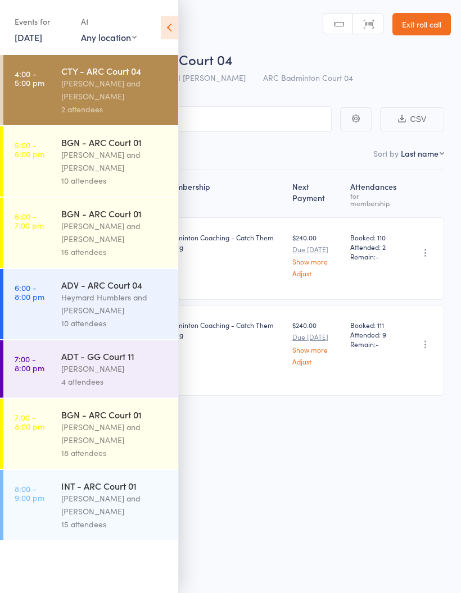
click at [113, 505] on div "[PERSON_NAME] and [PERSON_NAME]" at bounding box center [114, 505] width 107 height 26
click at [116, 508] on div "[PERSON_NAME] and [PERSON_NAME]" at bounding box center [114, 505] width 107 height 26
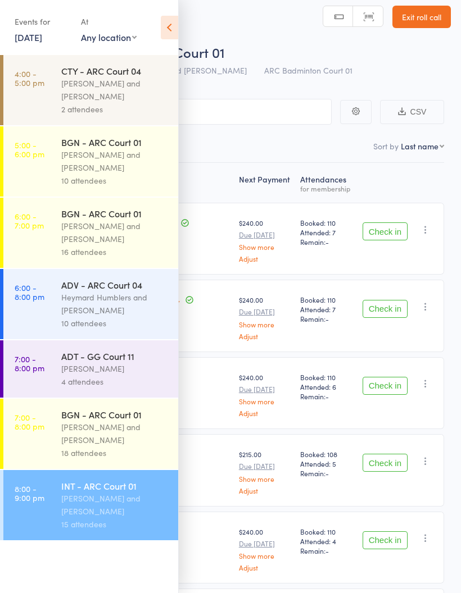
click at [171, 18] on icon at bounding box center [169, 28] width 17 height 24
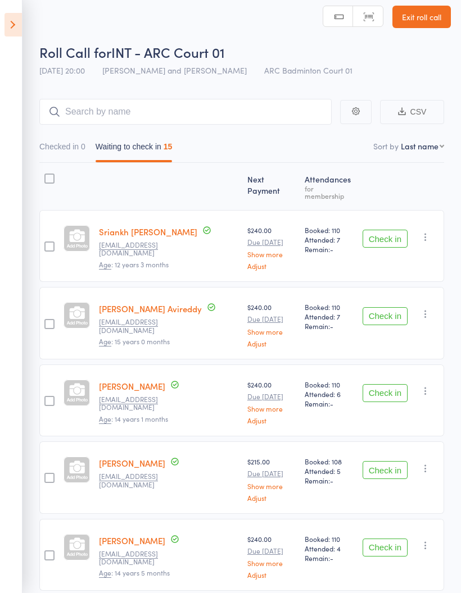
click at [391, 230] on button "Check in" at bounding box center [385, 239] width 45 height 18
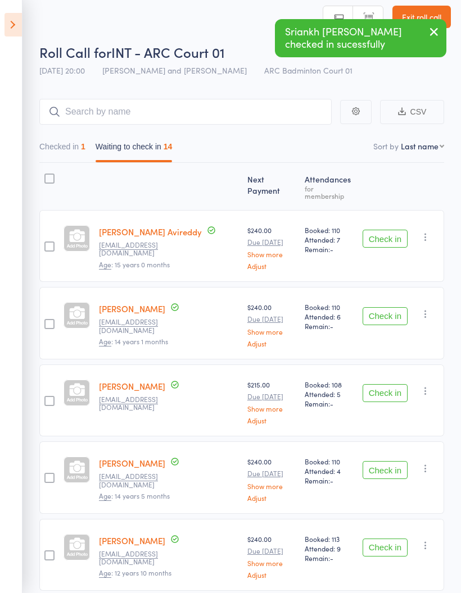
click at [393, 307] on button "Check in" at bounding box center [385, 316] width 45 height 18
click at [388, 307] on button "Check in" at bounding box center [385, 316] width 45 height 18
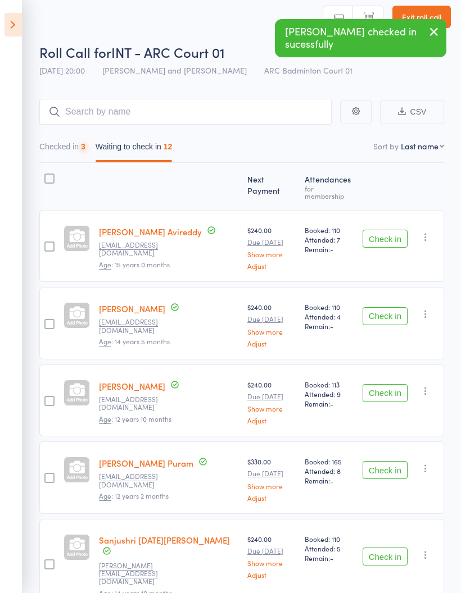
click at [388, 307] on button "Check in" at bounding box center [385, 316] width 45 height 18
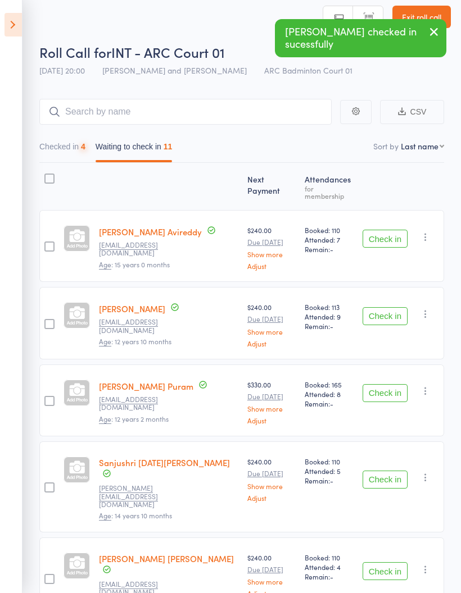
click at [395, 307] on button "Check in" at bounding box center [385, 316] width 45 height 18
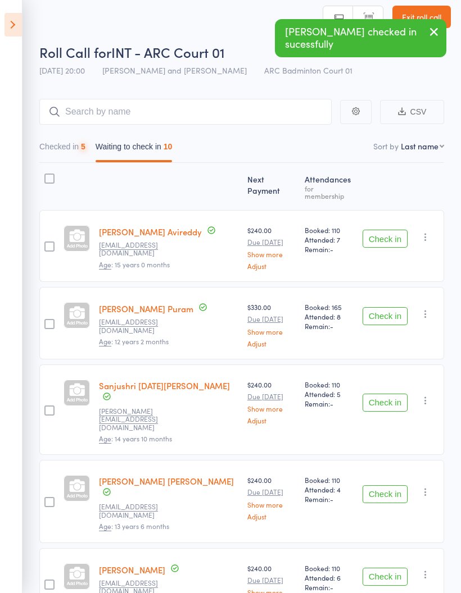
click at [393, 394] on button "Check in" at bounding box center [385, 403] width 45 height 18
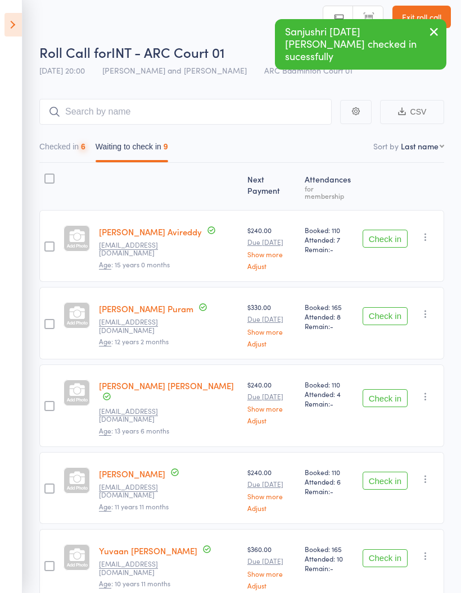
click at [387, 389] on button "Check in" at bounding box center [385, 398] width 45 height 18
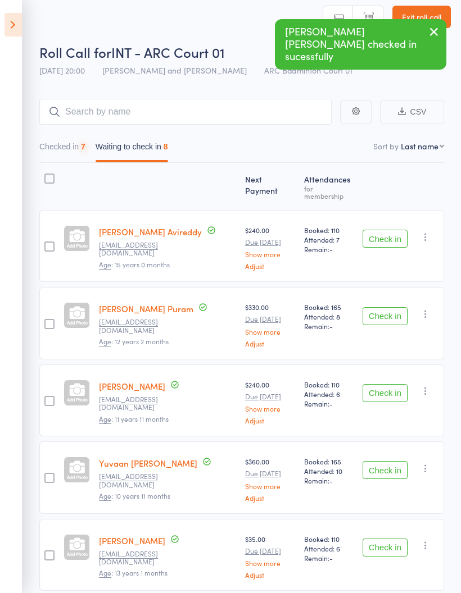
click at [387, 384] on button "Check in" at bounding box center [385, 393] width 45 height 18
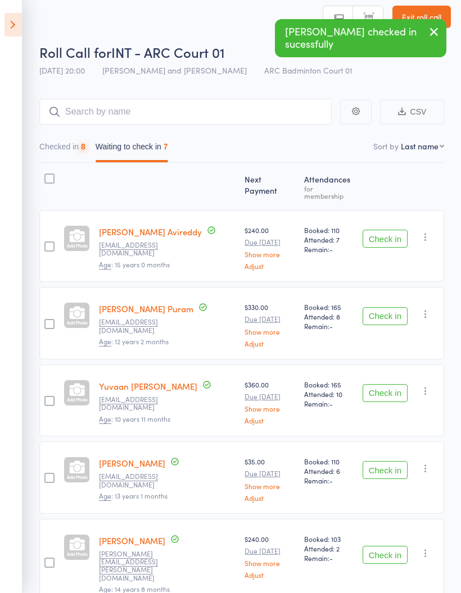
click at [391, 376] on div "Check in Check in Send message Add Note Add Task Add Flag Remove [PERSON_NAME] …" at bounding box center [401, 401] width 86 height 72
click at [387, 384] on button "Check in" at bounding box center [385, 393] width 45 height 18
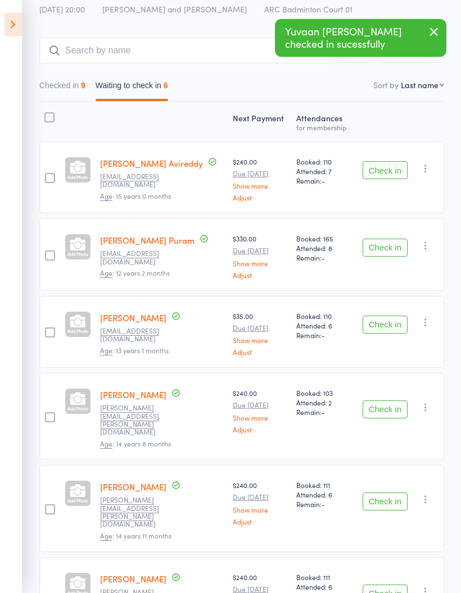
scroll to position [69, 0]
click at [390, 493] on button "Check in" at bounding box center [385, 502] width 45 height 18
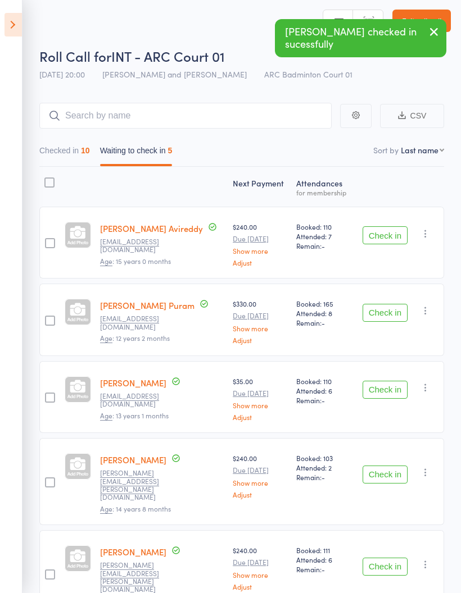
click at [386, 558] on button "Check in" at bounding box center [385, 567] width 45 height 18
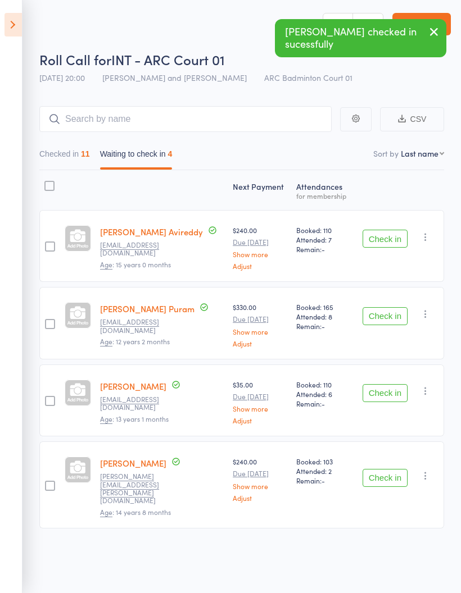
click at [395, 469] on button "Check in" at bounding box center [385, 478] width 45 height 18
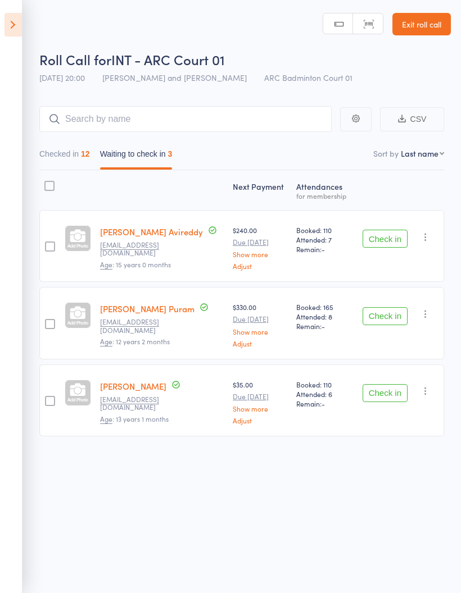
scroll to position [0, 0]
click at [54, 151] on button "Checked in 12" at bounding box center [64, 157] width 51 height 26
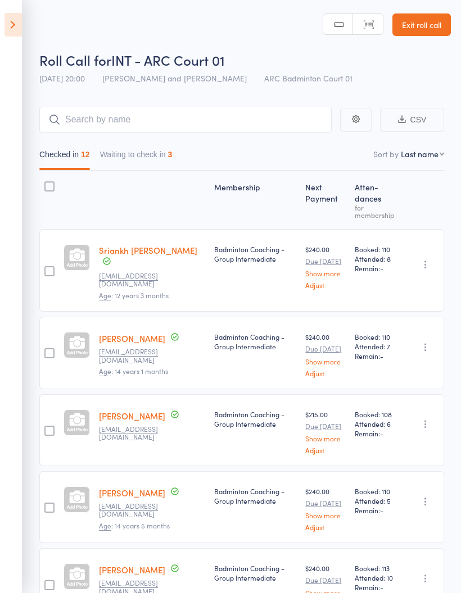
click at [143, 164] on button "Waiting to check in 3" at bounding box center [136, 157] width 73 height 26
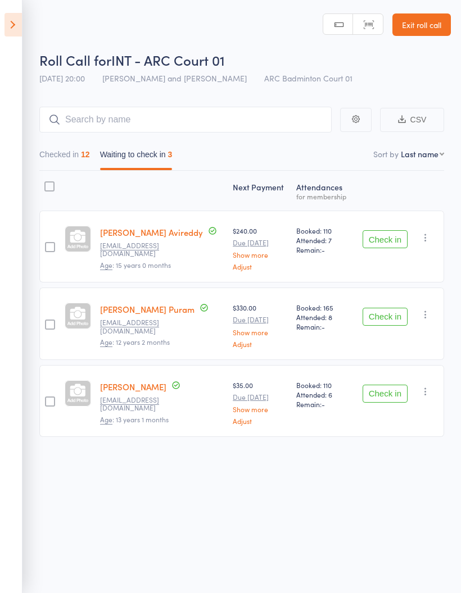
click at [389, 393] on button "Check in" at bounding box center [385, 394] width 45 height 18
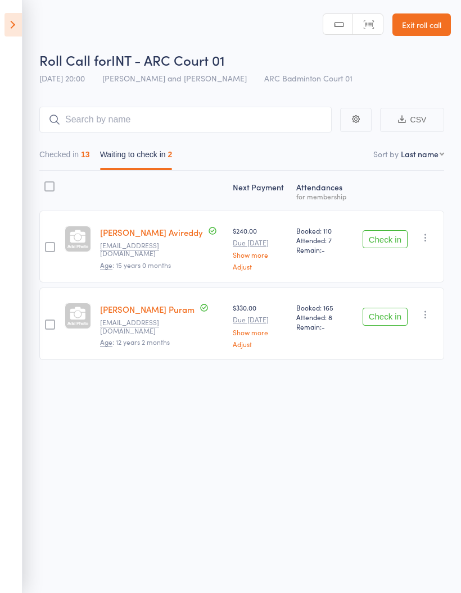
click at [389, 319] on button "Check in" at bounding box center [385, 317] width 45 height 18
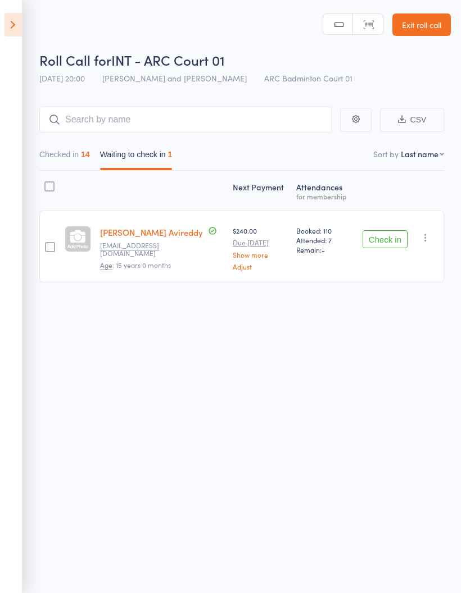
click at [64, 161] on button "Checked in 14" at bounding box center [64, 157] width 51 height 26
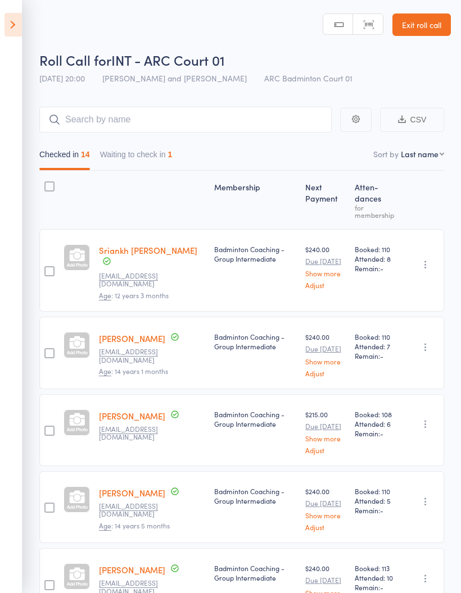
click at [135, 165] on button "Waiting to check in 1" at bounding box center [136, 157] width 73 height 26
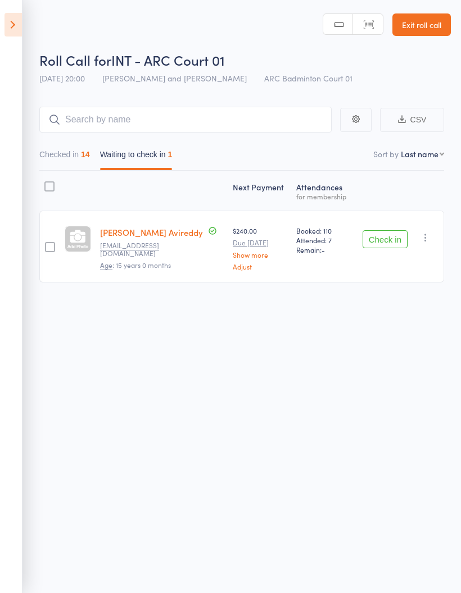
click at [61, 159] on button "Checked in 14" at bounding box center [64, 157] width 51 height 26
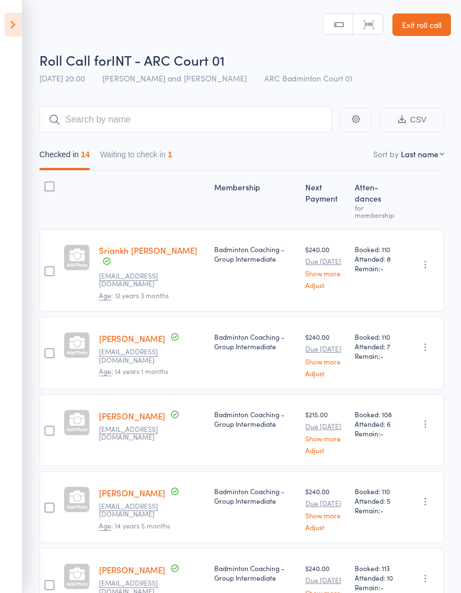
click at [129, 149] on button "Waiting to check in 1" at bounding box center [136, 157] width 73 height 26
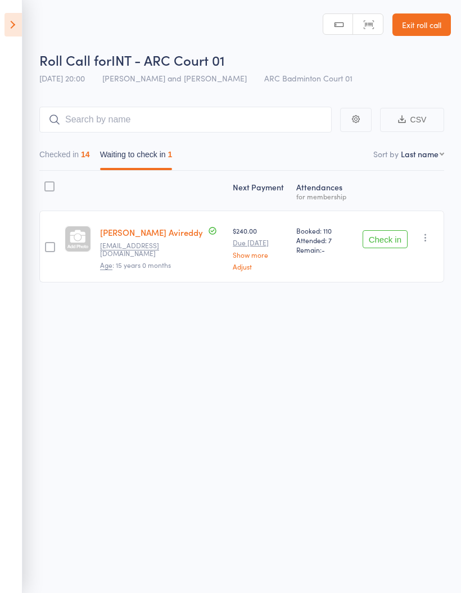
click at [438, 237] on div "Check in Check in Send message Add Note Add Task Add Flag Remove [PERSON_NAME] …" at bounding box center [399, 247] width 90 height 72
click at [431, 235] on icon "button" at bounding box center [425, 237] width 11 height 11
click at [411, 354] on li "Mark absent" at bounding box center [385, 350] width 93 height 15
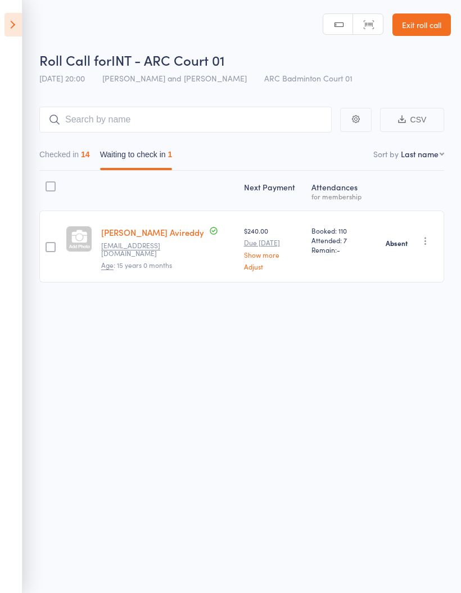
click at [71, 152] on button "Checked in 14" at bounding box center [64, 157] width 51 height 26
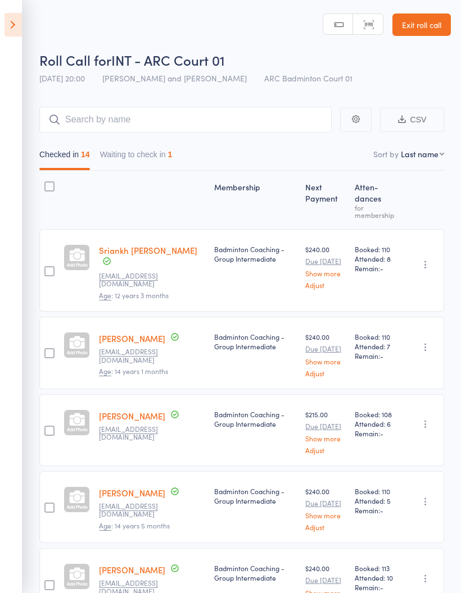
click at [129, 157] on button "Waiting to check in 1" at bounding box center [136, 157] width 73 height 26
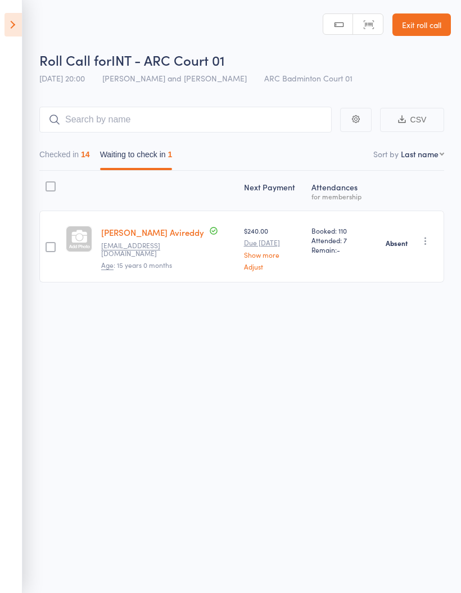
click at [54, 158] on button "Checked in 14" at bounding box center [64, 157] width 51 height 26
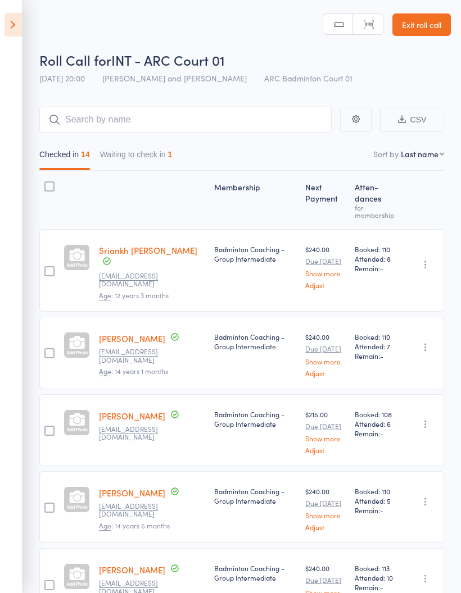
click at [13, 24] on icon at bounding box center [12, 25] width 17 height 24
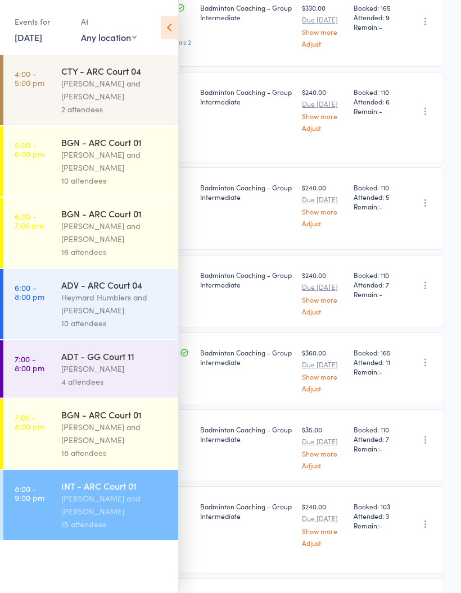
click at [103, 437] on div "[PERSON_NAME] and [PERSON_NAME]" at bounding box center [114, 434] width 107 height 26
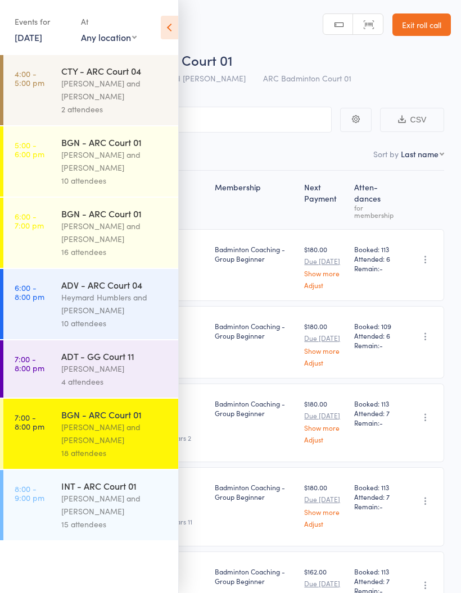
click at [167, 27] on icon at bounding box center [169, 28] width 17 height 24
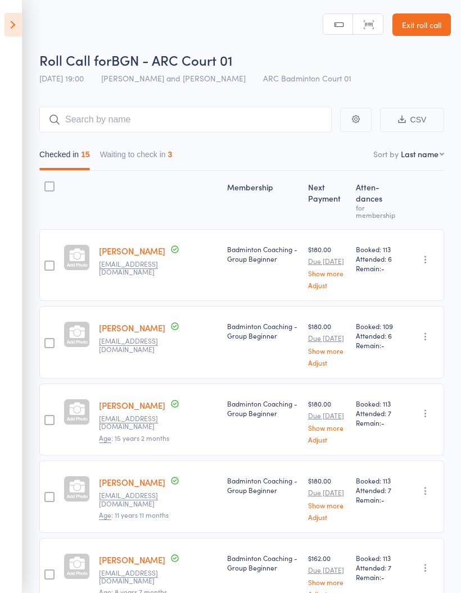
click at [134, 161] on button "Waiting to check in 3" at bounding box center [136, 157] width 73 height 26
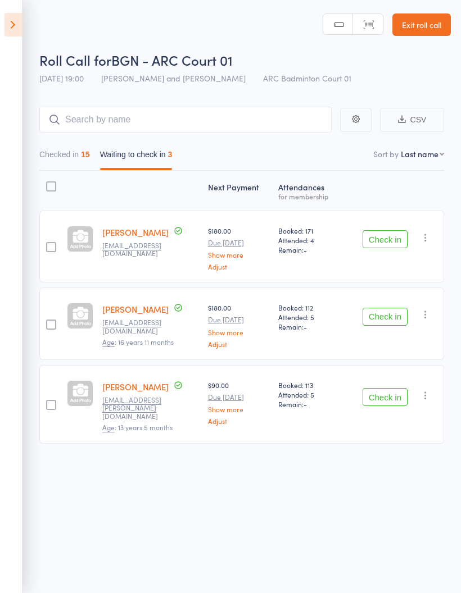
click at [428, 237] on icon "button" at bounding box center [425, 237] width 11 height 11
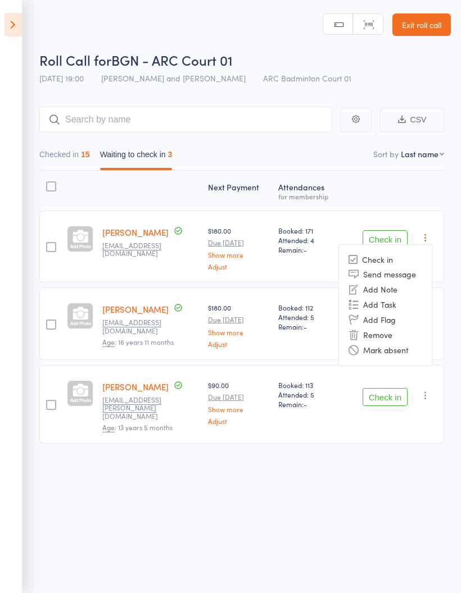
click at [422, 352] on li "Mark absent" at bounding box center [385, 350] width 93 height 15
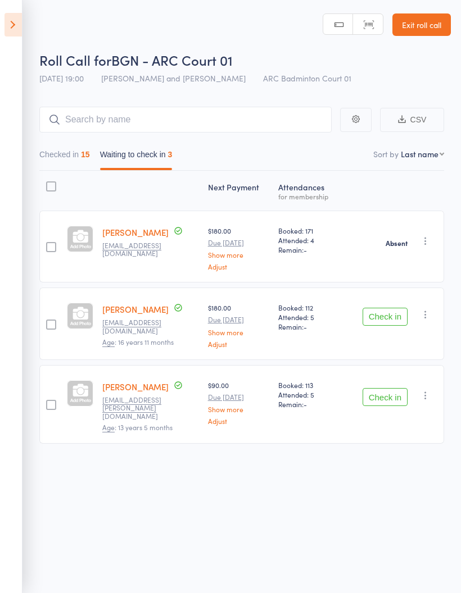
click at [425, 320] on icon "button" at bounding box center [425, 314] width 11 height 11
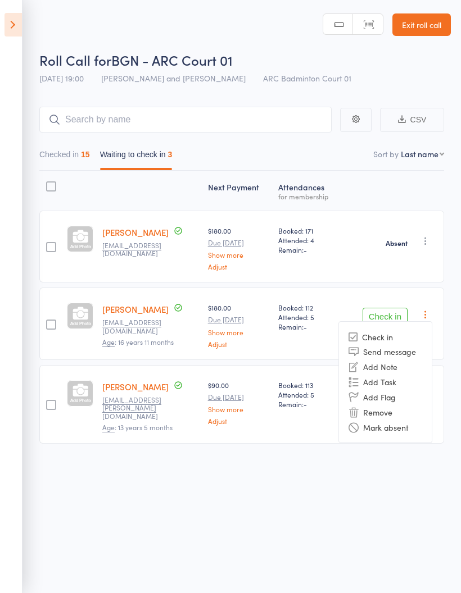
click at [416, 428] on li "Mark absent" at bounding box center [385, 427] width 93 height 15
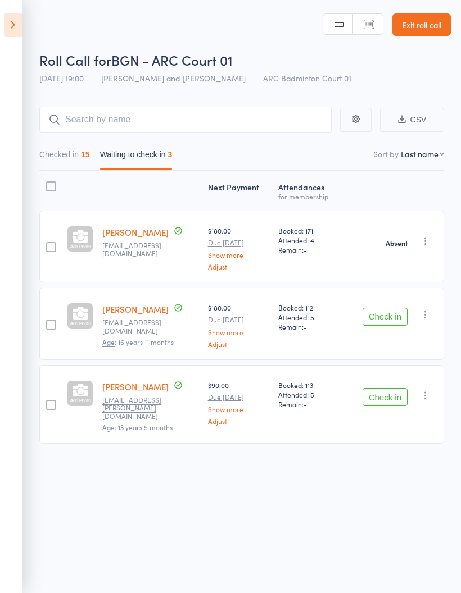
click at [431, 390] on icon "button" at bounding box center [425, 395] width 11 height 11
click at [425, 504] on li "Mark absent" at bounding box center [385, 508] width 93 height 15
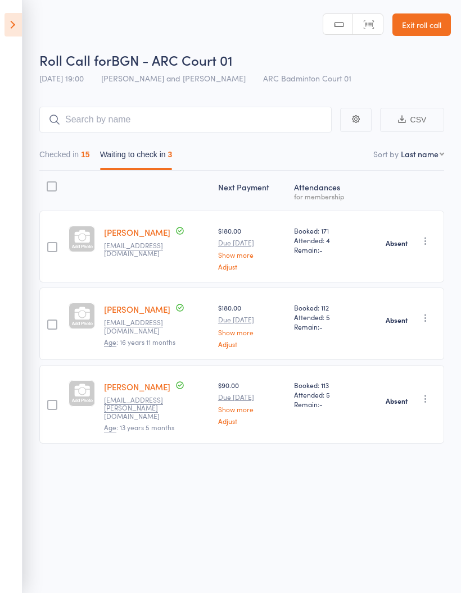
click at [53, 157] on button "Checked in 15" at bounding box center [64, 157] width 51 height 26
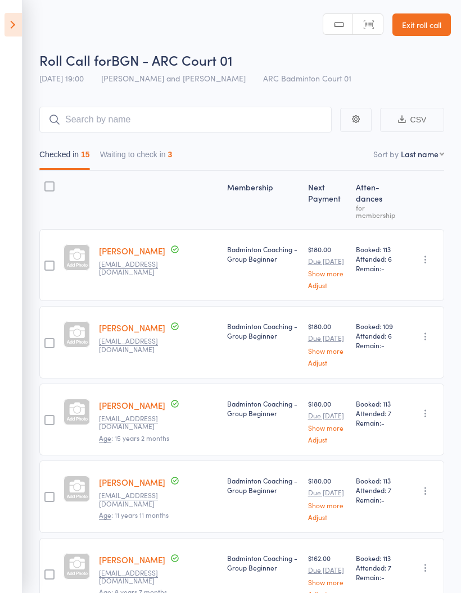
click at [4, 25] on icon at bounding box center [12, 25] width 17 height 24
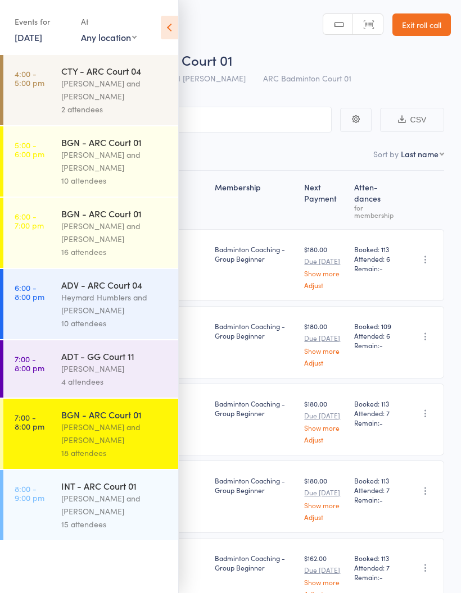
click at [93, 363] on div "ADT - GG Court 11" at bounding box center [114, 356] width 107 height 12
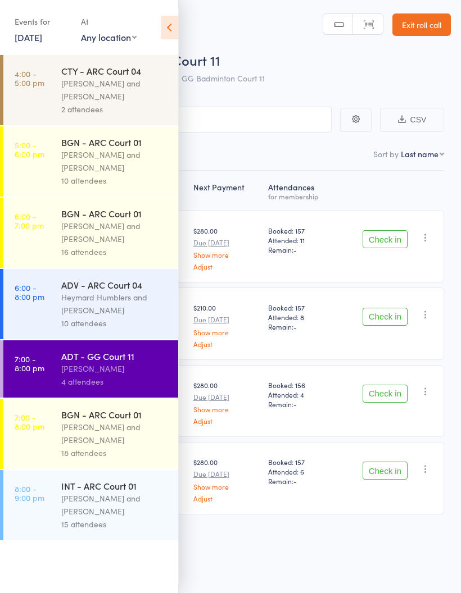
click at [172, 19] on icon at bounding box center [169, 28] width 17 height 24
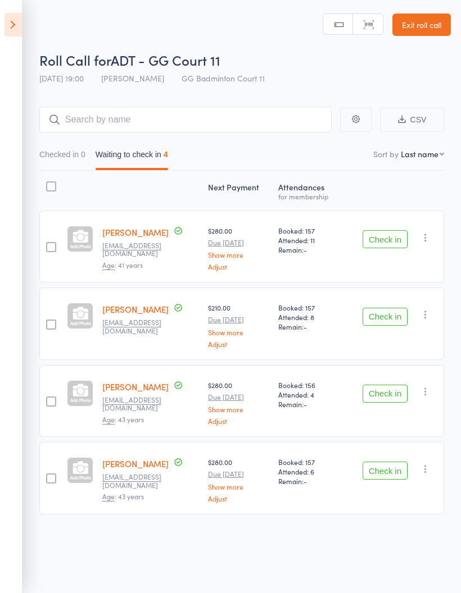
click at [12, 26] on icon at bounding box center [12, 25] width 17 height 24
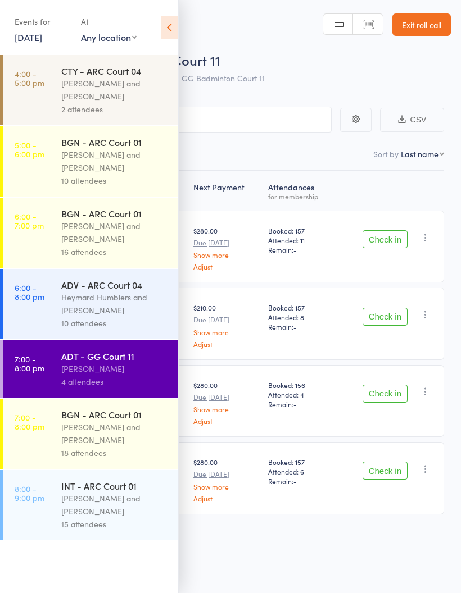
click at [86, 298] on div "Heymard Humblers and [PERSON_NAME]" at bounding box center [114, 304] width 107 height 26
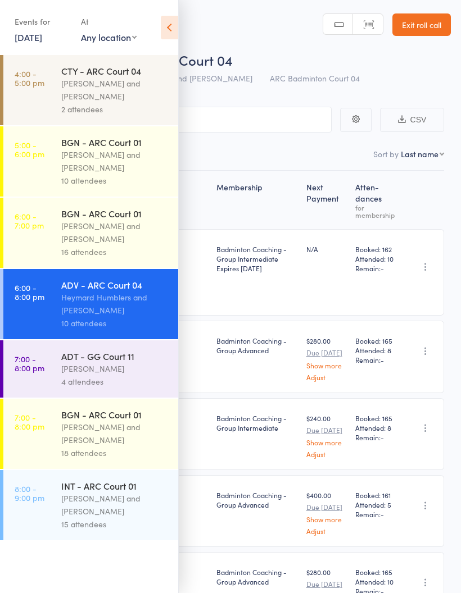
click at [174, 20] on icon at bounding box center [169, 28] width 17 height 24
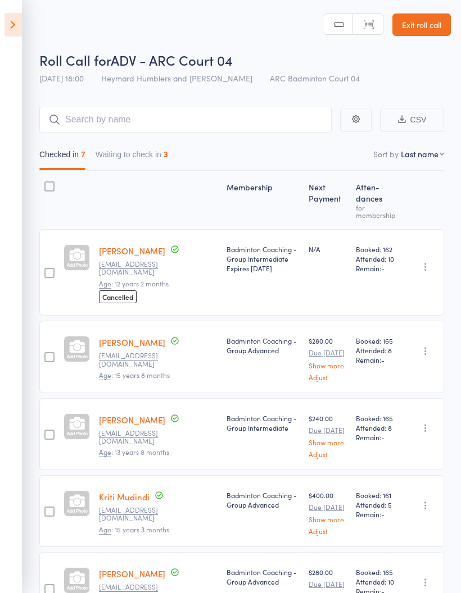
click at [6, 21] on icon at bounding box center [12, 25] width 17 height 24
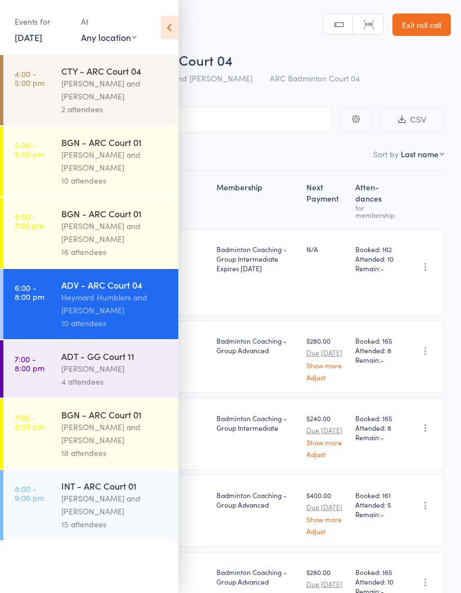
click at [98, 363] on div "ADT - GG Court 11" at bounding box center [114, 356] width 107 height 12
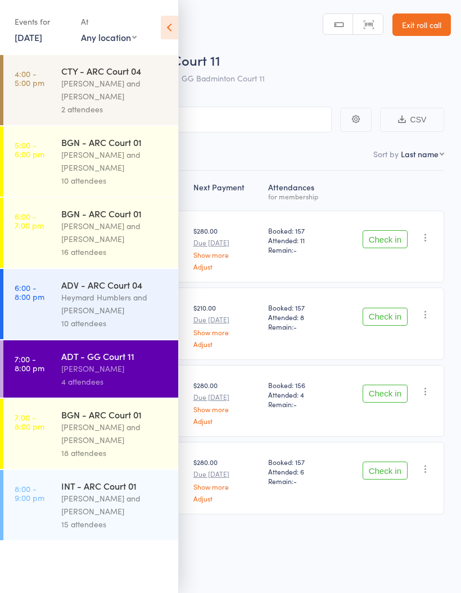
click at [169, 25] on icon at bounding box center [169, 28] width 17 height 24
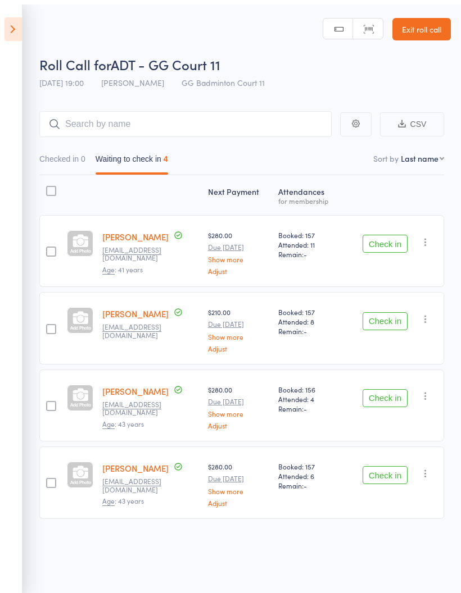
scroll to position [8, 0]
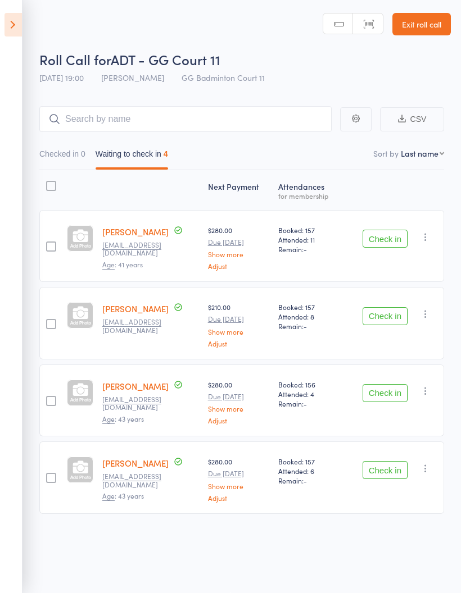
click at [8, 24] on icon at bounding box center [12, 25] width 17 height 24
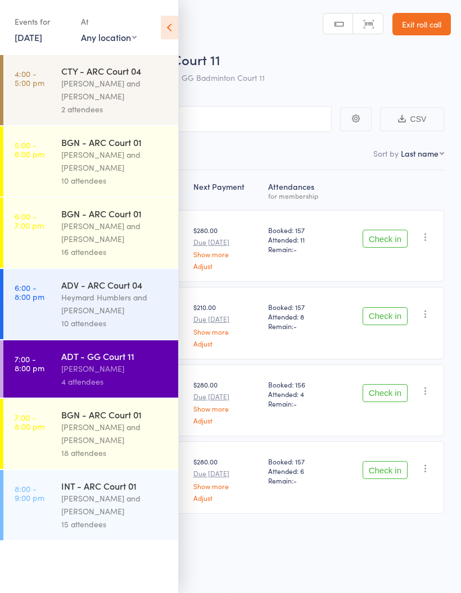
click at [38, 39] on link "[DATE]" at bounding box center [29, 37] width 28 height 12
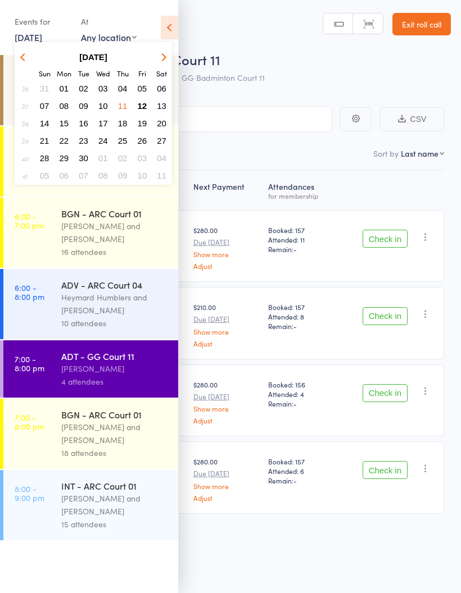
click at [64, 102] on span "08" at bounding box center [65, 106] width 10 height 10
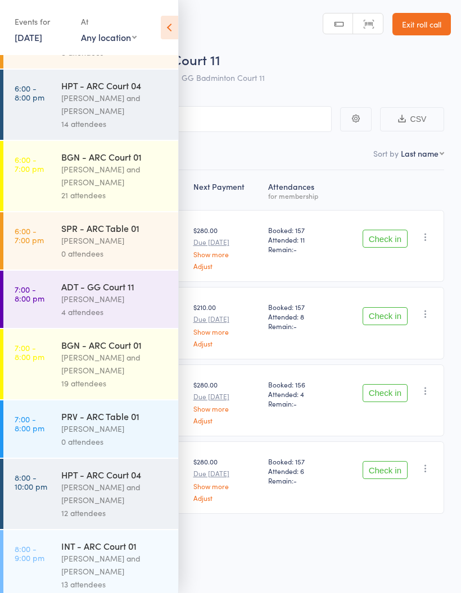
scroll to position [313, 0]
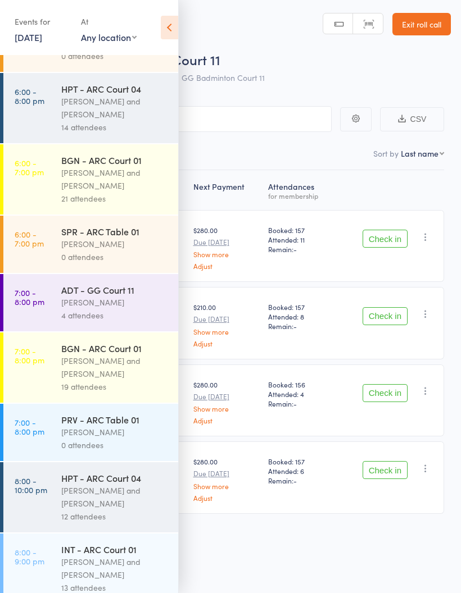
click at [101, 309] on div "[PERSON_NAME]" at bounding box center [114, 302] width 107 height 13
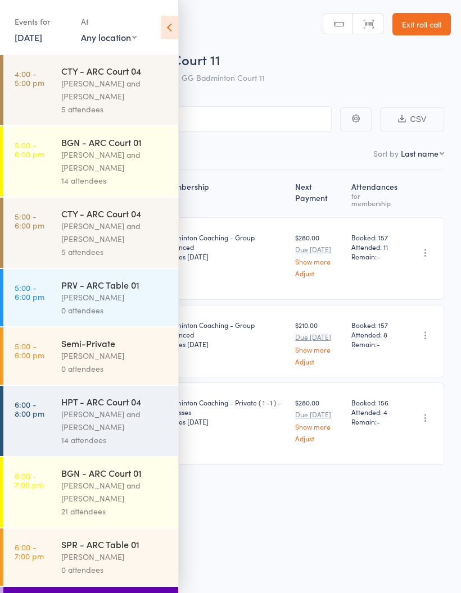
click at [164, 17] on icon at bounding box center [169, 28] width 17 height 24
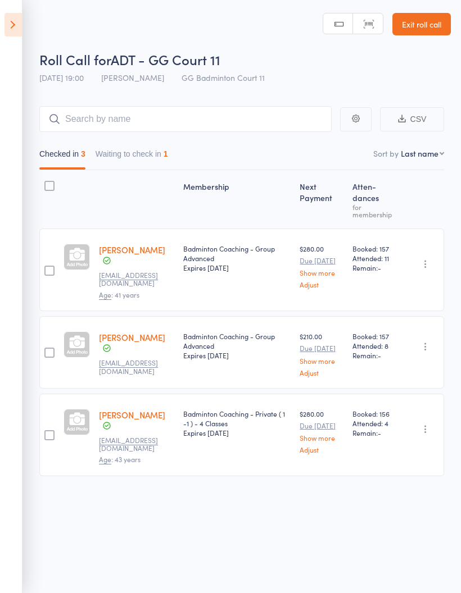
click at [121, 144] on button "Waiting to check in 1" at bounding box center [132, 157] width 73 height 26
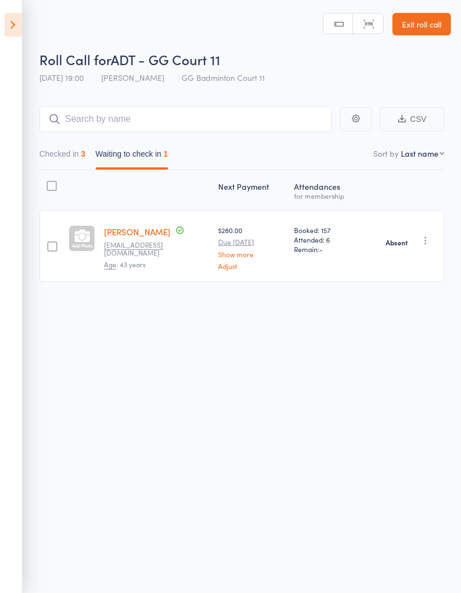
click at [56, 144] on button "Checked in 3" at bounding box center [62, 157] width 46 height 26
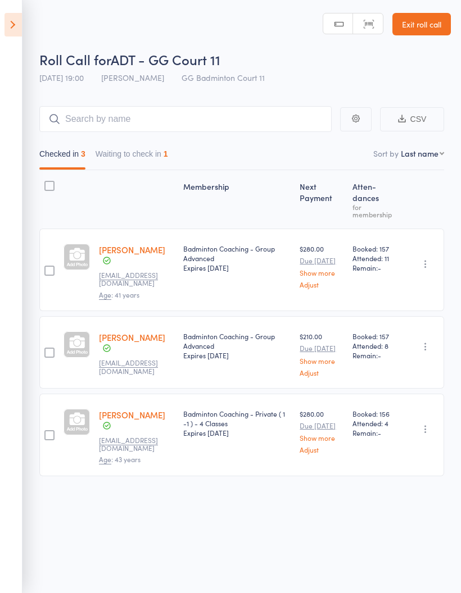
click at [10, 31] on icon at bounding box center [12, 25] width 17 height 24
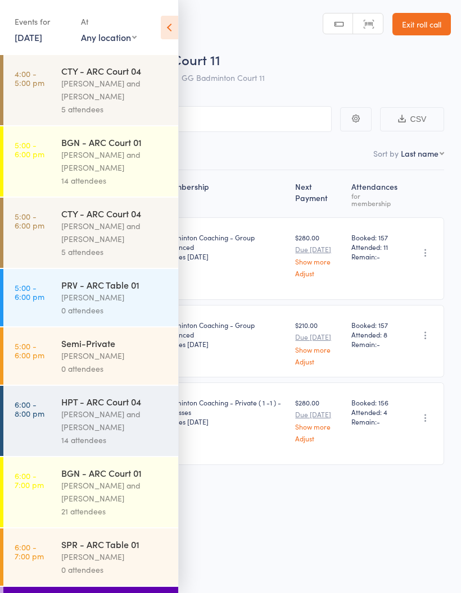
click at [40, 38] on link "[DATE]" at bounding box center [29, 37] width 28 height 12
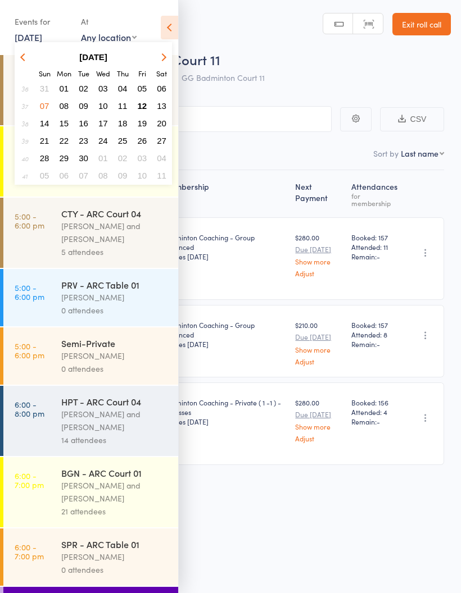
click at [143, 105] on span "12" at bounding box center [143, 106] width 10 height 10
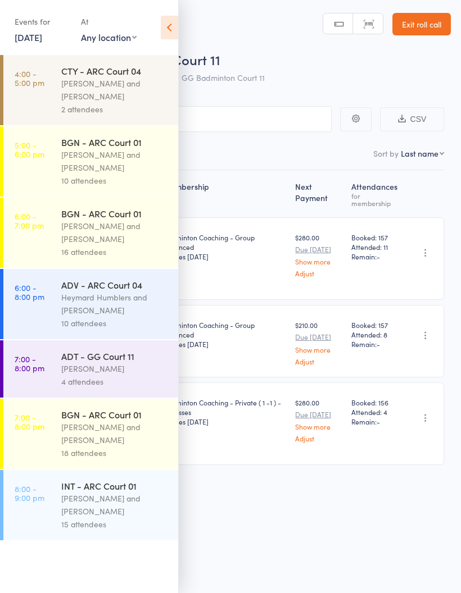
click at [102, 370] on div "[PERSON_NAME]" at bounding box center [114, 369] width 107 height 13
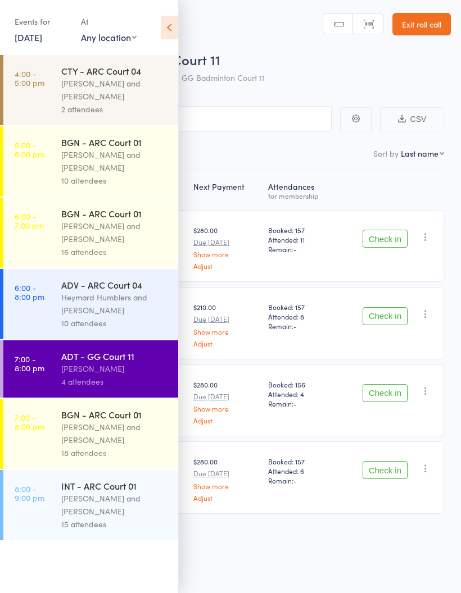
click at [168, 27] on icon at bounding box center [169, 28] width 17 height 24
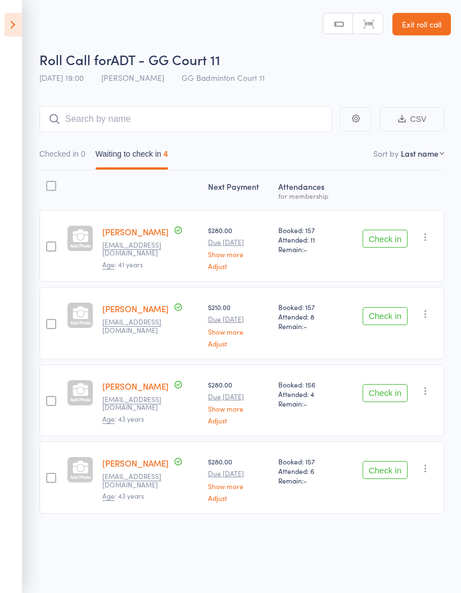
click at [394, 233] on button "Check in" at bounding box center [385, 239] width 45 height 18
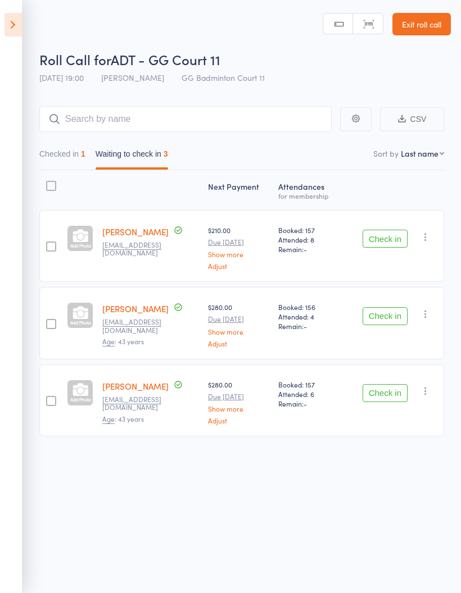
click at [395, 233] on button "Check in" at bounding box center [385, 239] width 45 height 18
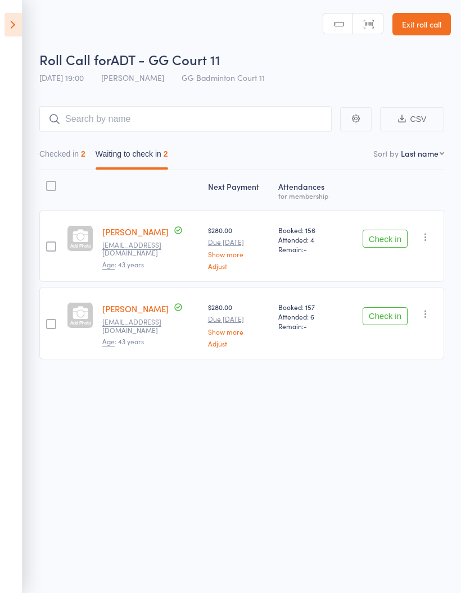
click at [386, 230] on button "Check in" at bounding box center [385, 239] width 45 height 18
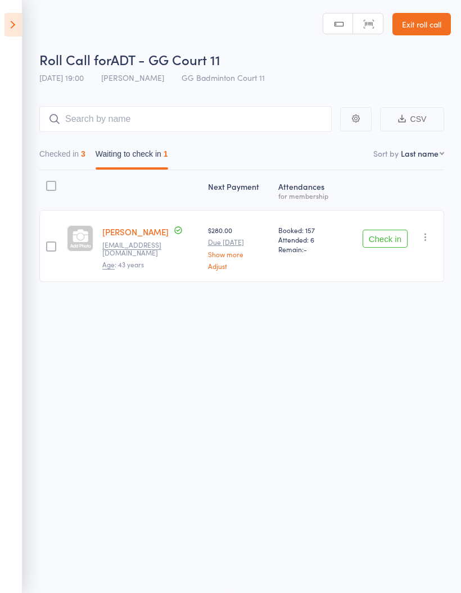
click at [383, 233] on button "Check in" at bounding box center [385, 239] width 45 height 18
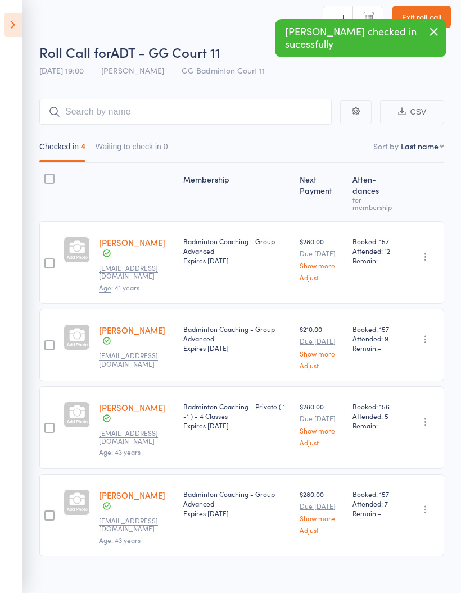
click at [17, 25] on icon at bounding box center [12, 25] width 17 height 24
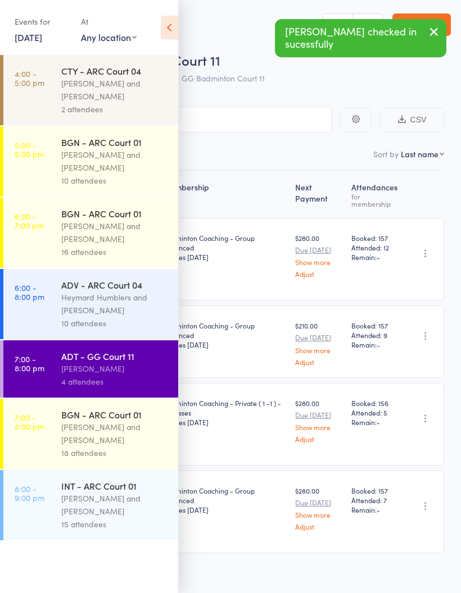
click at [84, 84] on div "[PERSON_NAME] and [PERSON_NAME]" at bounding box center [114, 90] width 107 height 26
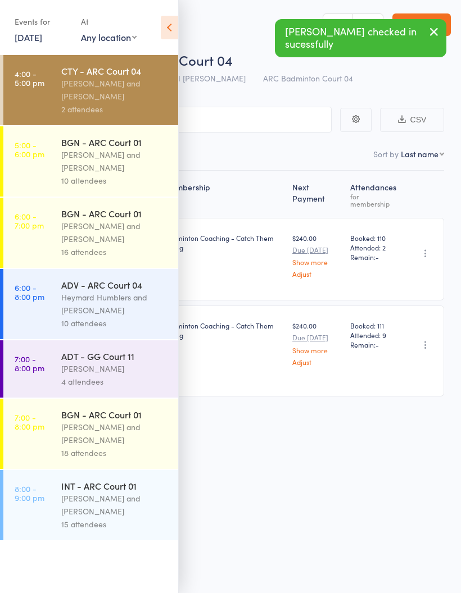
click at [161, 19] on icon at bounding box center [169, 28] width 17 height 24
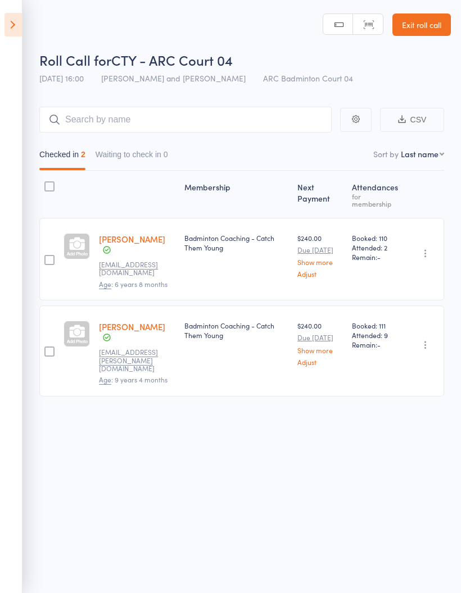
click at [11, 24] on icon at bounding box center [12, 25] width 17 height 24
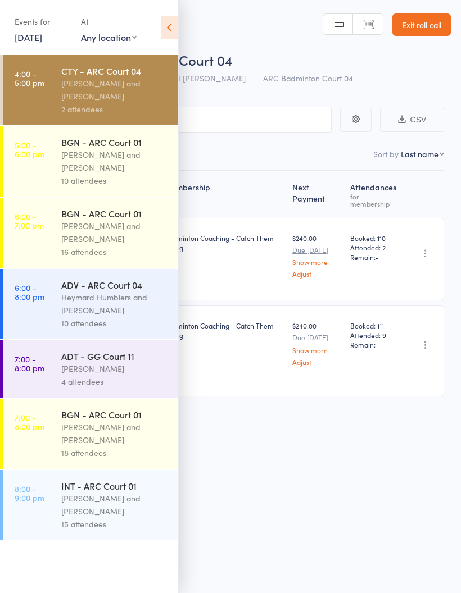
click at [66, 160] on div "[PERSON_NAME] and [PERSON_NAME]" at bounding box center [114, 161] width 107 height 26
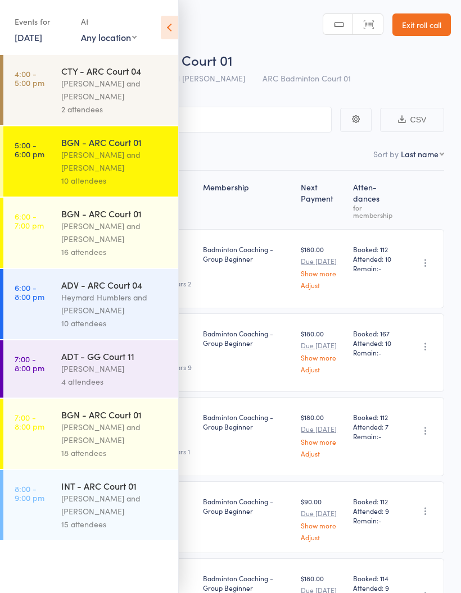
click at [158, 29] on div "Events for [DATE] [DATE] [DATE] Sun Mon Tue Wed Thu Fri Sat 36 31 01 02 03 04 0…" at bounding box center [89, 28] width 178 height 57
click at [165, 25] on icon at bounding box center [169, 28] width 17 height 24
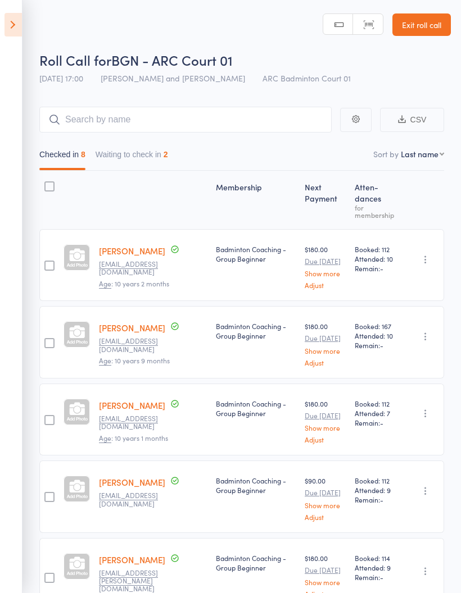
click at [155, 161] on button "Waiting to check in 2" at bounding box center [132, 157] width 73 height 26
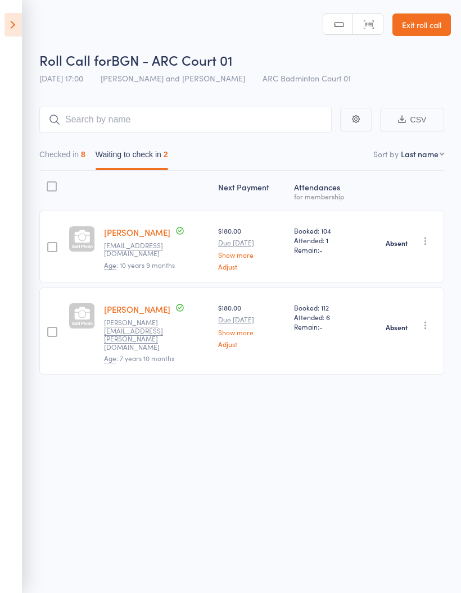
click at [60, 160] on button "Checked in 8" at bounding box center [62, 157] width 46 height 26
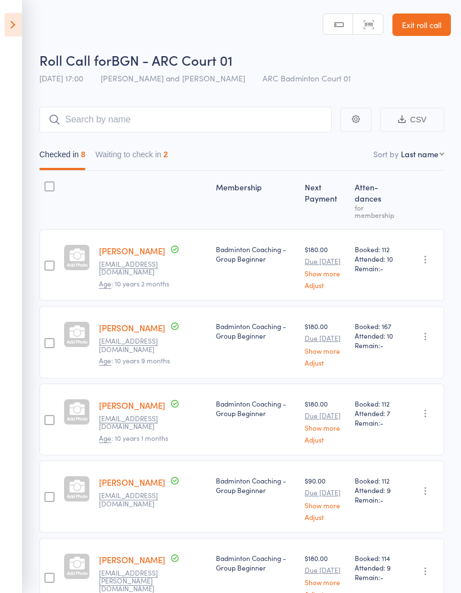
click at [19, 23] on icon at bounding box center [12, 25] width 17 height 24
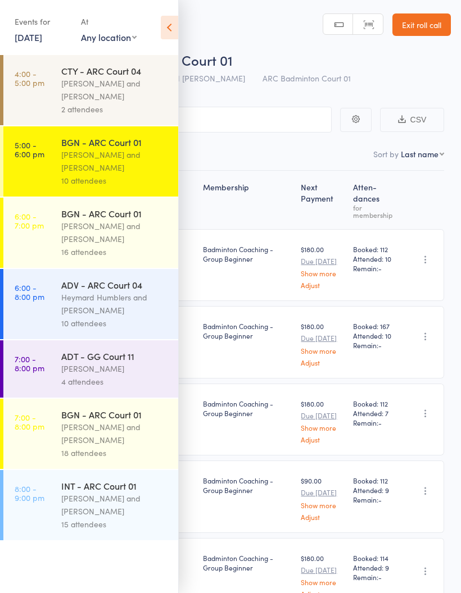
click at [70, 231] on div "[PERSON_NAME] and [PERSON_NAME]" at bounding box center [114, 233] width 107 height 26
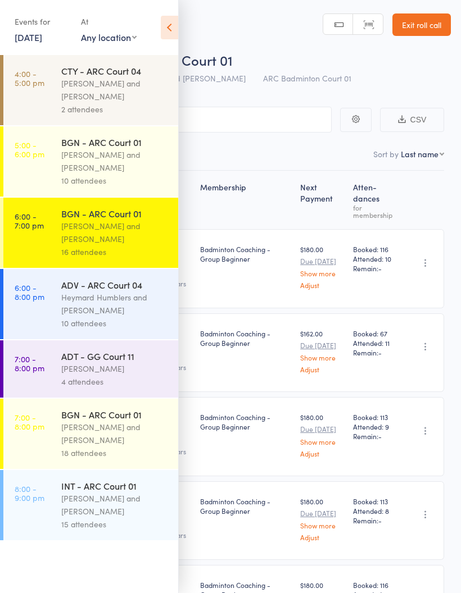
click at [169, 23] on icon at bounding box center [169, 28] width 17 height 24
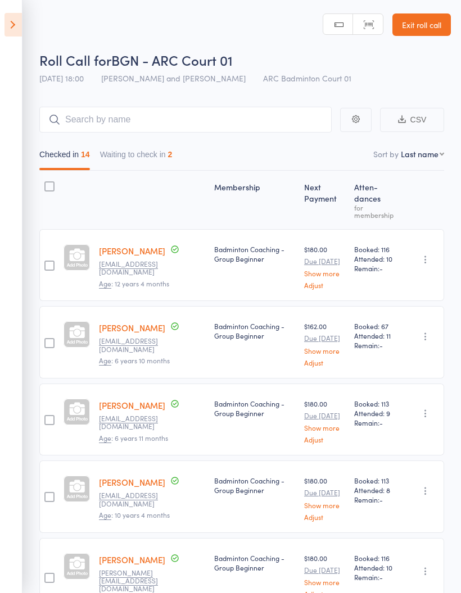
click at [137, 164] on button "Waiting to check in 2" at bounding box center [136, 157] width 73 height 26
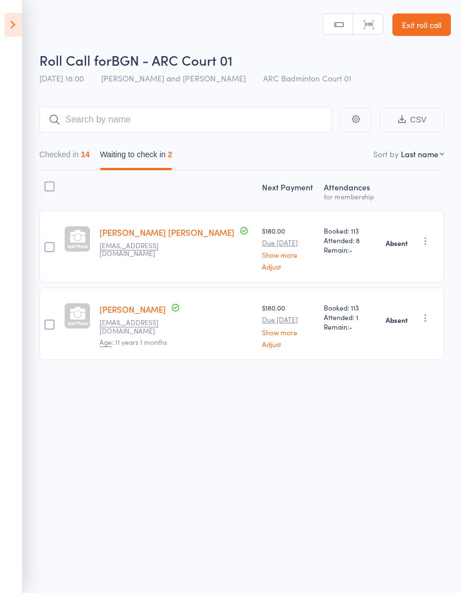
click at [55, 156] on button "Checked in 14" at bounding box center [64, 157] width 51 height 26
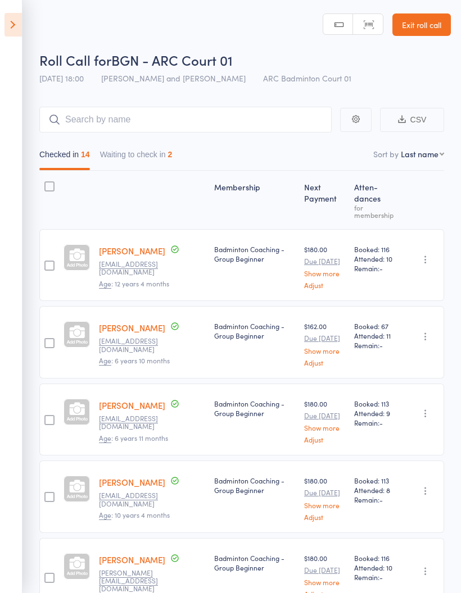
click at [6, 31] on icon at bounding box center [12, 25] width 17 height 24
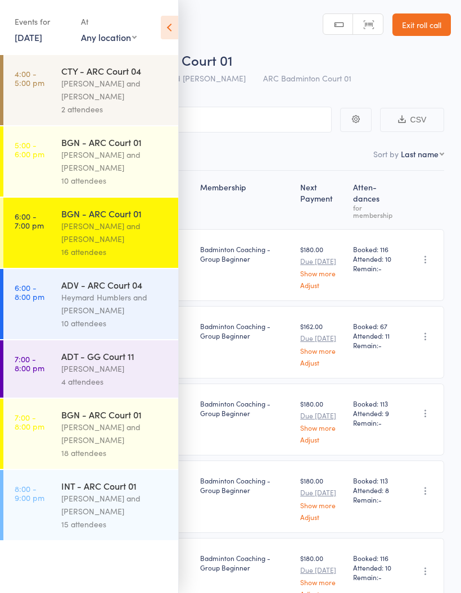
click at [78, 314] on div "Heymard Humblers and [PERSON_NAME]" at bounding box center [114, 304] width 107 height 26
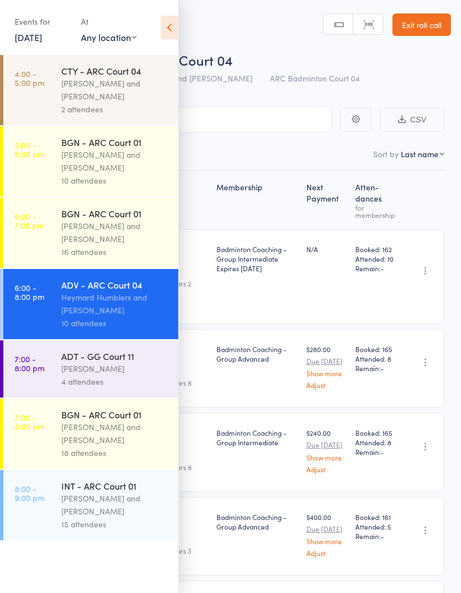
click at [167, 24] on icon at bounding box center [169, 28] width 17 height 24
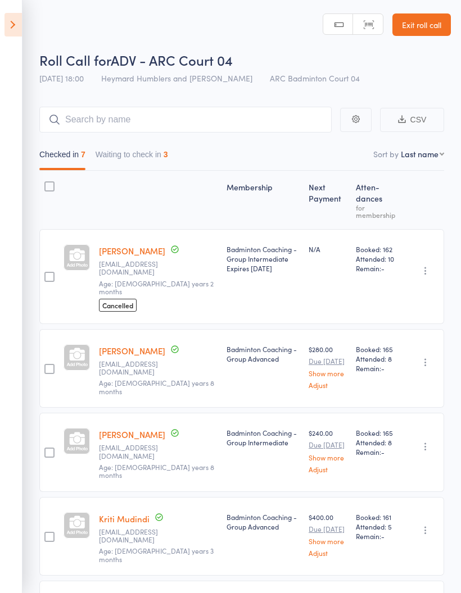
click at [130, 152] on button "Waiting to check in 3" at bounding box center [132, 157] width 73 height 26
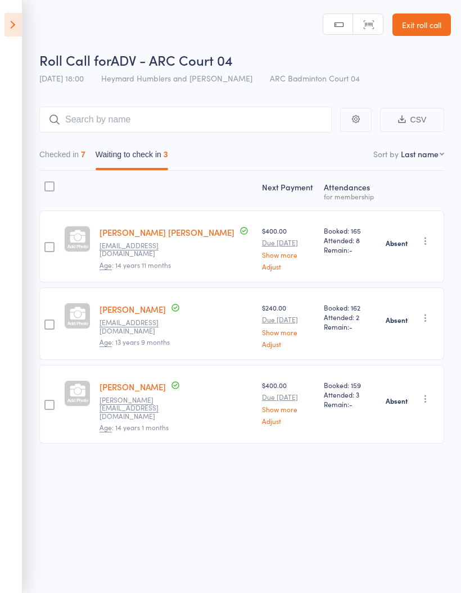
click at [53, 158] on button "Checked in 7" at bounding box center [62, 157] width 46 height 26
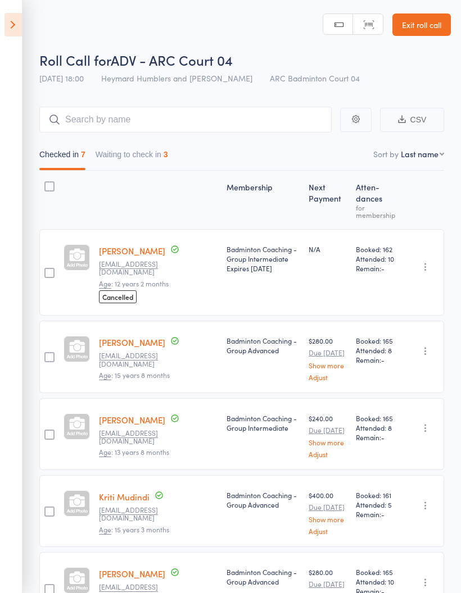
click at [5, 16] on icon at bounding box center [12, 25] width 17 height 24
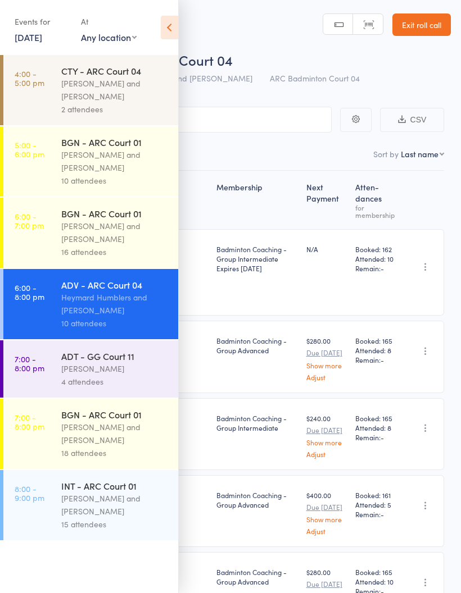
click at [83, 359] on div "ADT - GG Court 11" at bounding box center [114, 356] width 107 height 12
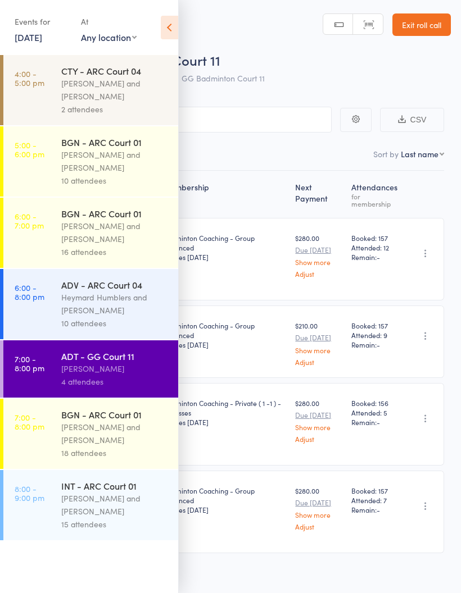
click at [170, 26] on icon at bounding box center [169, 28] width 17 height 24
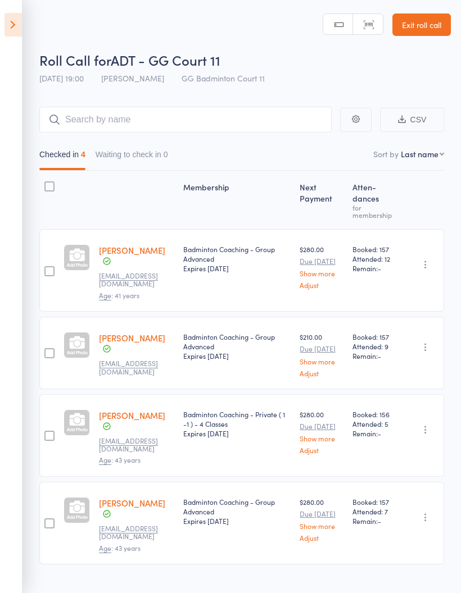
click at [125, 141] on div "Checked in 4 Waiting to check in 0" at bounding box center [241, 152] width 405 height 38
click at [11, 17] on icon at bounding box center [12, 25] width 17 height 24
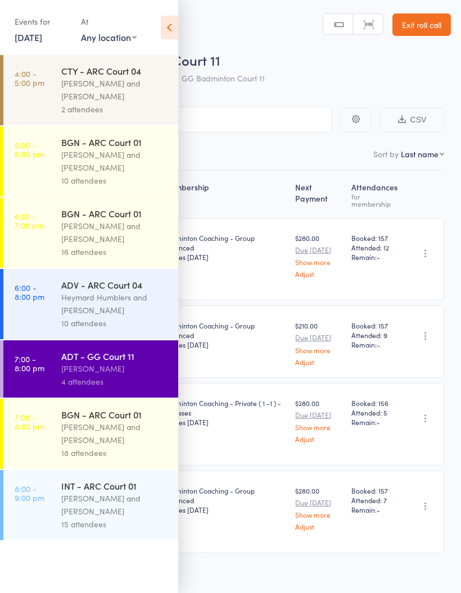
click at [98, 431] on div "[PERSON_NAME] and [PERSON_NAME]" at bounding box center [114, 434] width 107 height 26
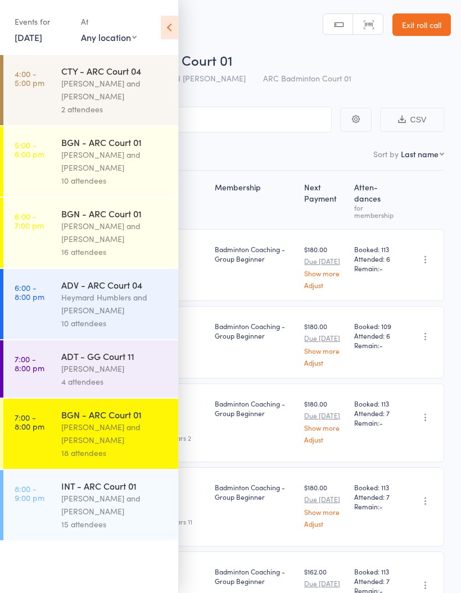
click at [164, 22] on icon at bounding box center [169, 28] width 17 height 24
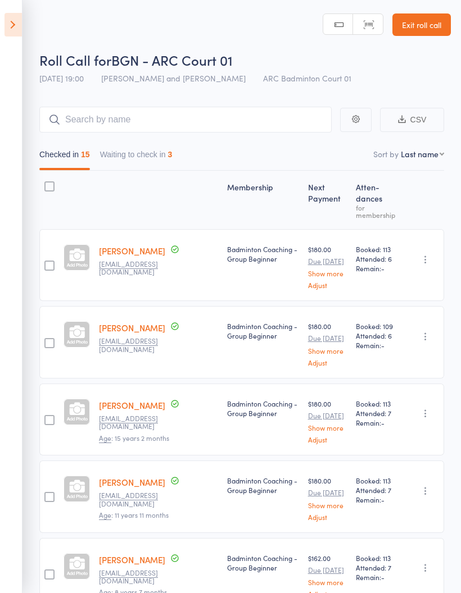
click at [6, 28] on icon at bounding box center [12, 25] width 17 height 24
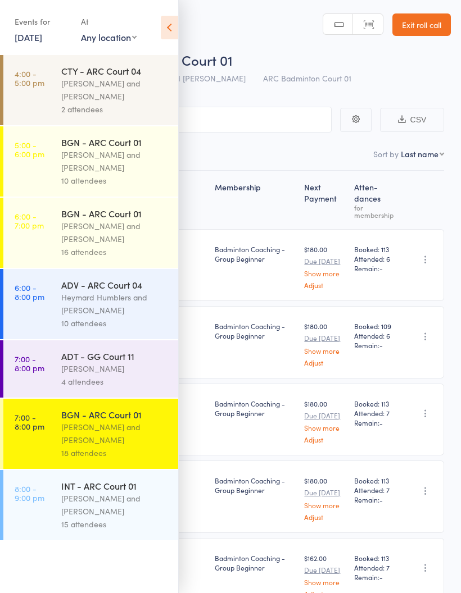
click at [171, 30] on icon at bounding box center [169, 28] width 17 height 24
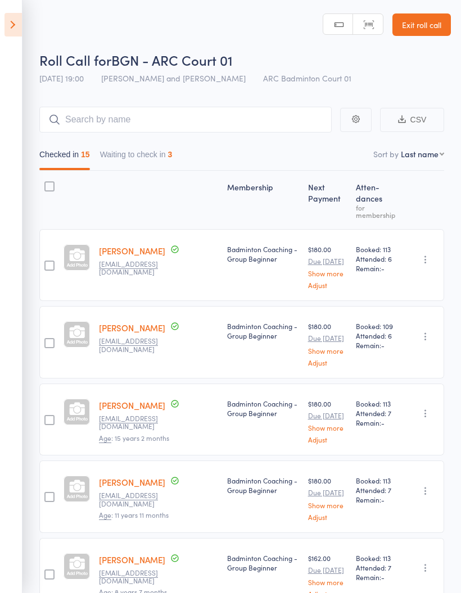
click at [141, 160] on button "Waiting to check in 3" at bounding box center [136, 157] width 73 height 26
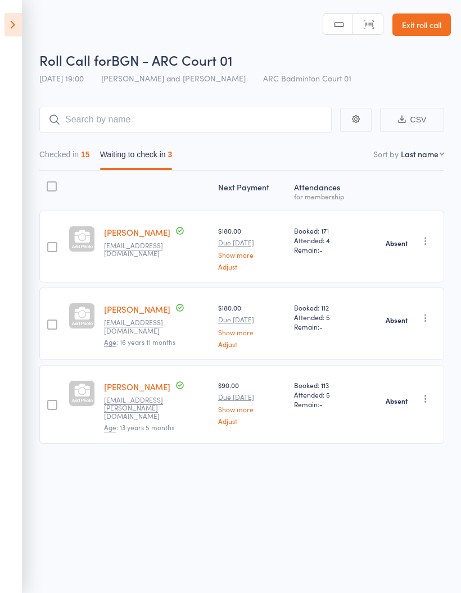
click at [10, 25] on icon at bounding box center [12, 25] width 17 height 24
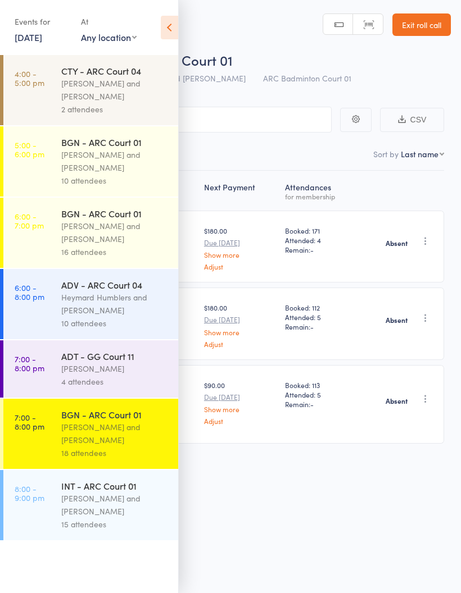
click at [78, 514] on div "[PERSON_NAME] and [PERSON_NAME]" at bounding box center [114, 505] width 107 height 26
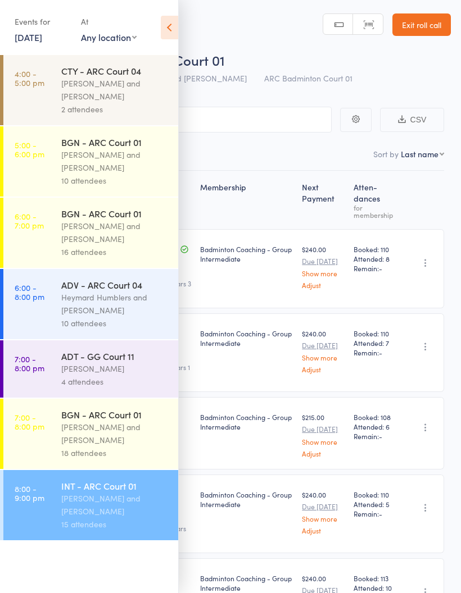
click at [165, 29] on icon at bounding box center [169, 28] width 17 height 24
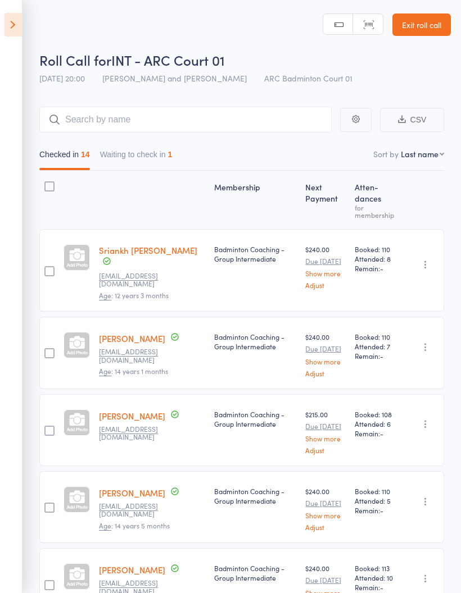
click at [116, 150] on button "Waiting to check in 1" at bounding box center [136, 157] width 73 height 26
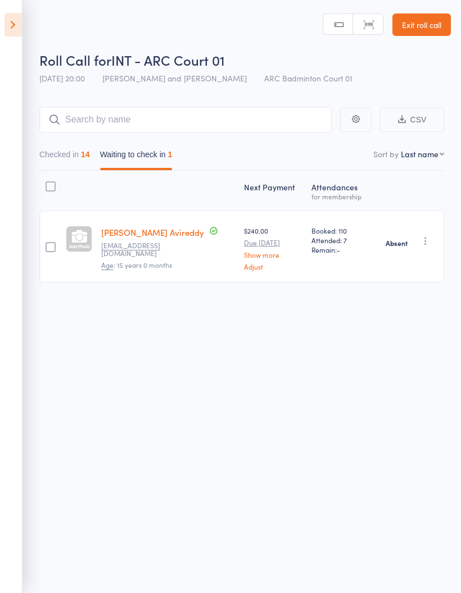
click at [56, 160] on button "Checked in 14" at bounding box center [64, 157] width 51 height 26
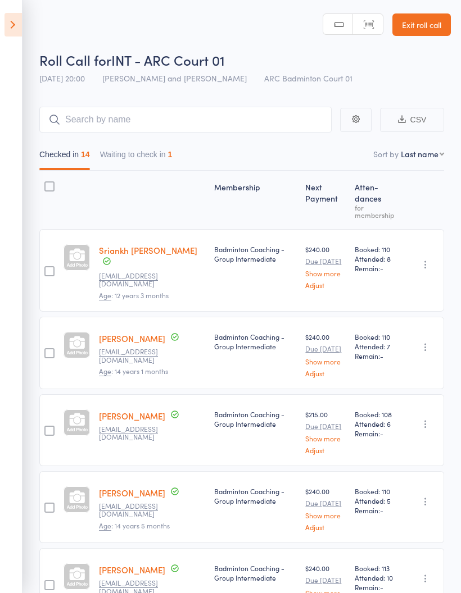
click at [5, 21] on icon at bounding box center [12, 25] width 17 height 24
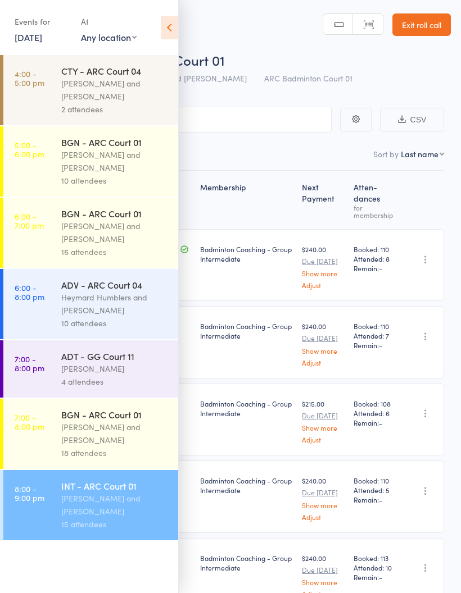
click at [125, 35] on select "Any location GG Badminton Court 07 GG Badminton Court 08 GG Badminton Court 11 …" at bounding box center [109, 37] width 56 height 12
click at [169, 26] on icon at bounding box center [169, 28] width 17 height 24
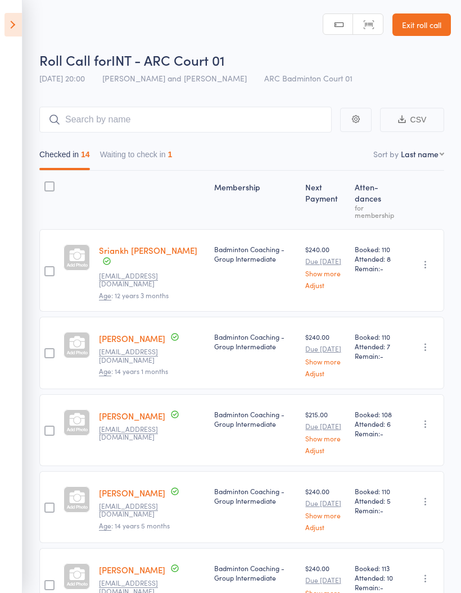
click at [167, 24] on header "Roll Call for INT - ARC Court 01 [DATE] 20:00 [PERSON_NAME] and [PERSON_NAME] A…" at bounding box center [230, 45] width 461 height 90
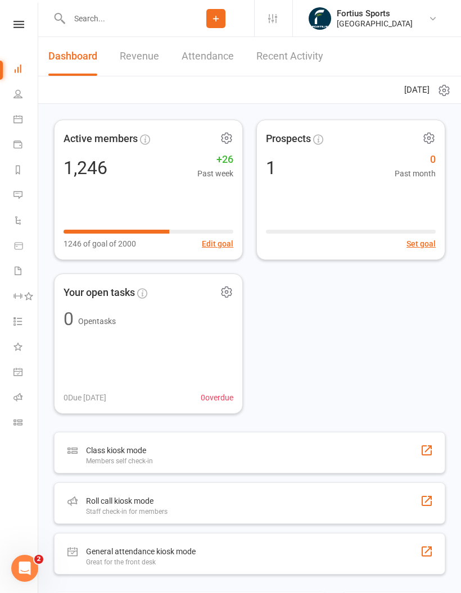
click at [125, 17] on input "text" at bounding box center [122, 19] width 112 height 16
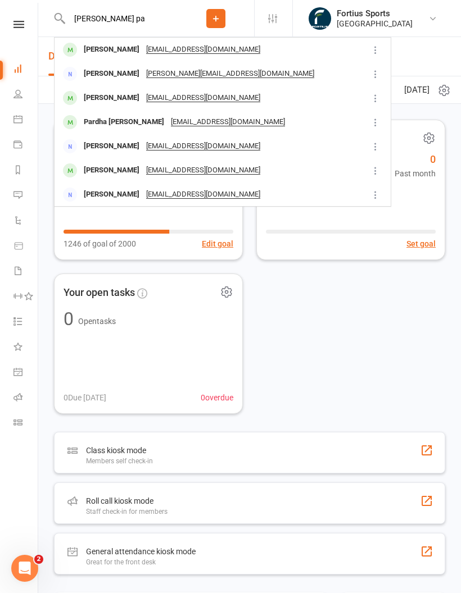
type input "[PERSON_NAME] pa"
click at [223, 46] on div "[PERSON_NAME] [PERSON_NAME][EMAIL_ADDRESS][DOMAIN_NAME]" at bounding box center [209, 49] width 309 height 23
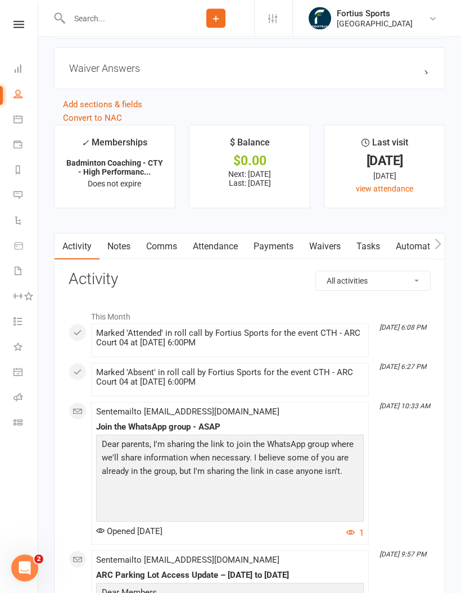
click at [316, 386] on div "Marked 'Absent' in roll call by Fortius Sports for the event CTH - ARC Court 04…" at bounding box center [230, 378] width 268 height 19
click at [283, 254] on link "Payments" at bounding box center [274, 247] width 56 height 26
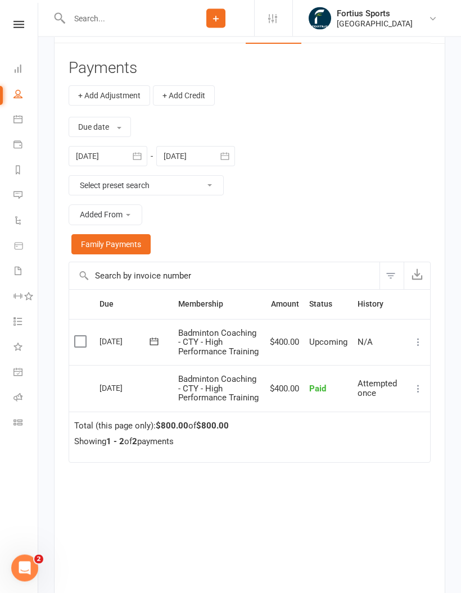
scroll to position [1555, 0]
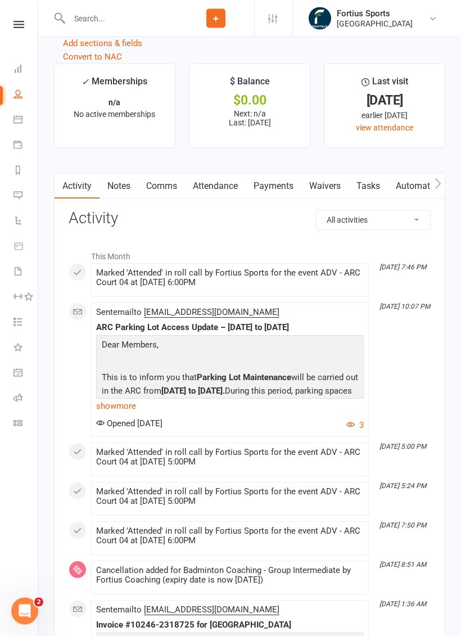
scroll to position [1356, 0]
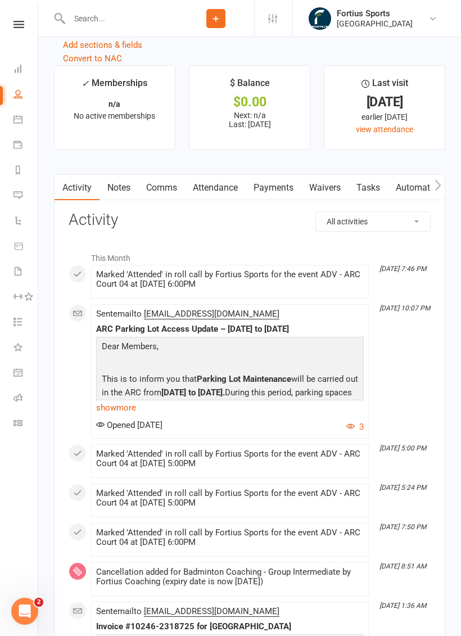
click at [285, 196] on link "Payments" at bounding box center [274, 188] width 56 height 26
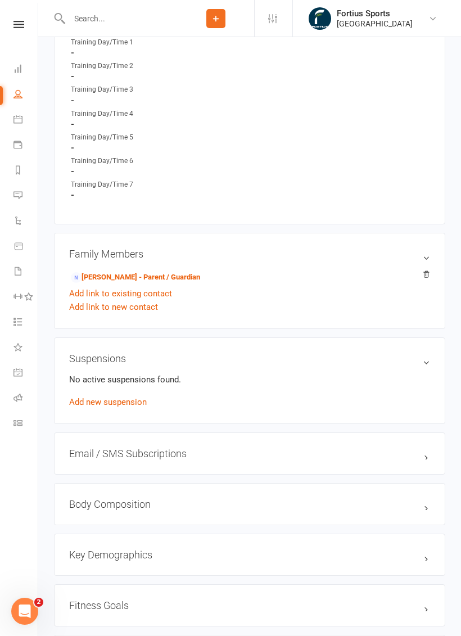
scroll to position [607, 0]
